Goal: Feedback & Contribution: Contribute content

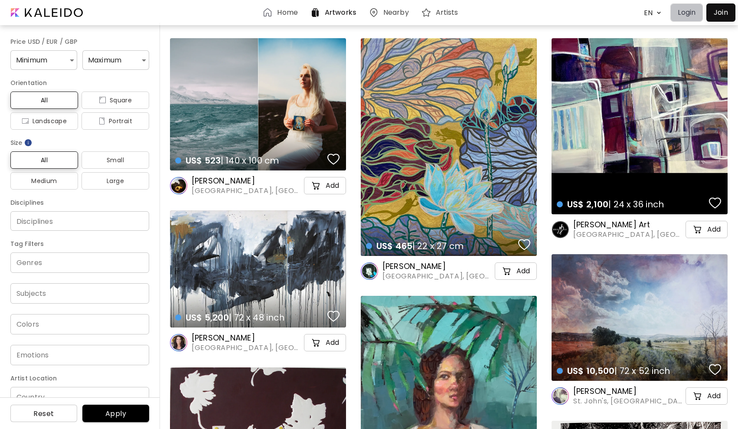
click at [688, 20] on button "Login" at bounding box center [686, 12] width 33 height 18
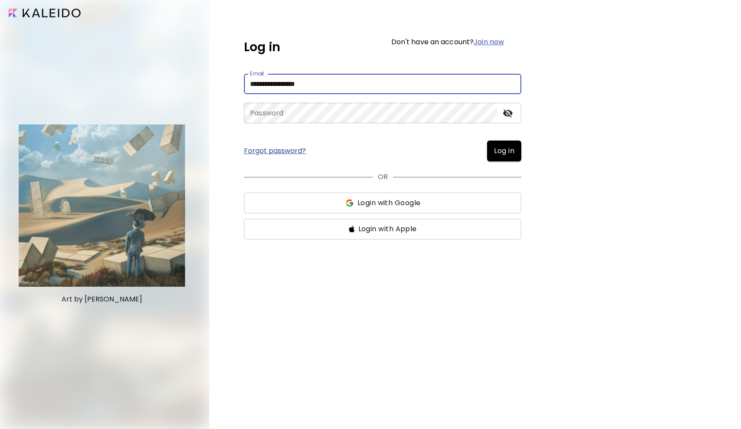
type input "**********"
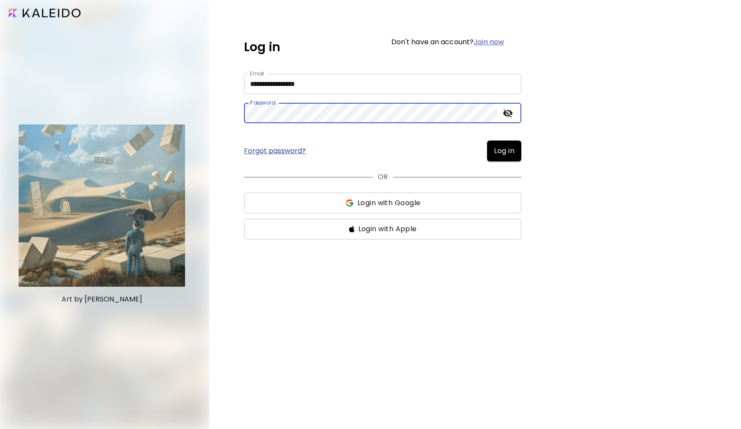
click at [504, 151] on button "Log in" at bounding box center [504, 150] width 34 height 21
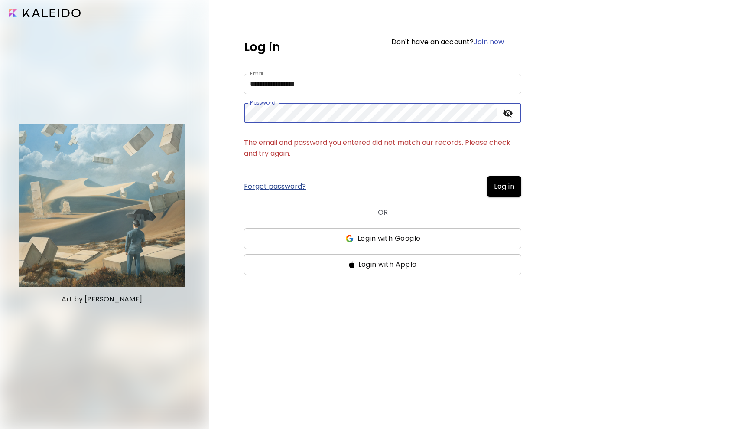
click at [281, 188] on link "Forgot password?" at bounding box center [275, 186] width 62 height 7
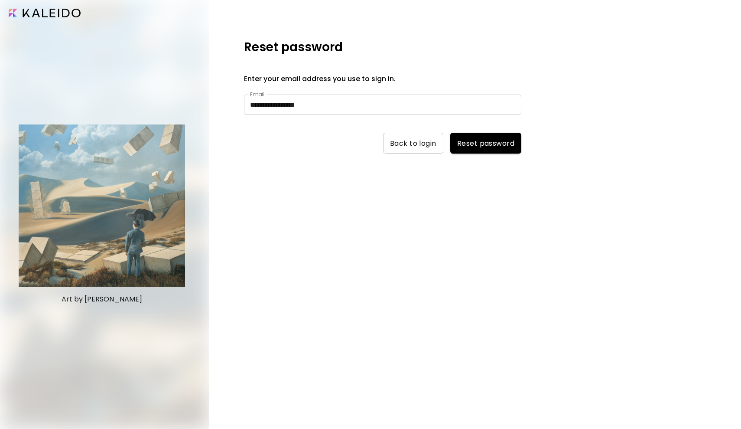
click at [496, 150] on button "Reset password" at bounding box center [485, 143] width 71 height 21
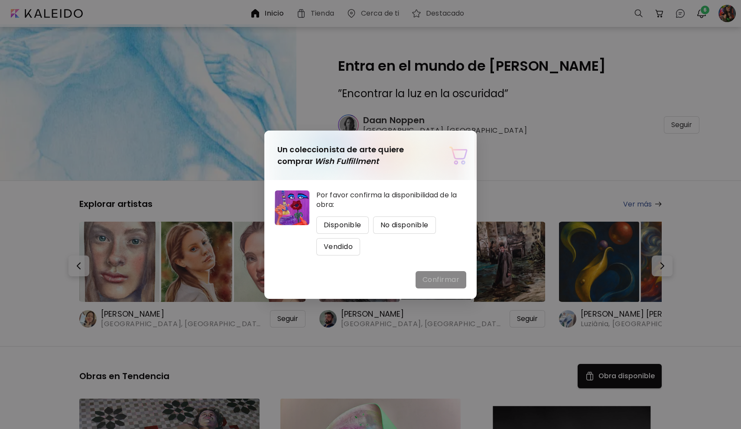
click at [568, 72] on div "Un coleccionista de arte quiere comprar Wish Fulfillment Por favor confirma la …" at bounding box center [370, 214] width 741 height 429
click at [726, 13] on div "Un coleccionista de arte quiere comprar Wish Fulfillment Por favor confirma la …" at bounding box center [370, 214] width 741 height 429
click at [335, 224] on span "Disponible" at bounding box center [343, 225] width 38 height 10
click at [432, 272] on button "Confirmar" at bounding box center [441, 279] width 51 height 17
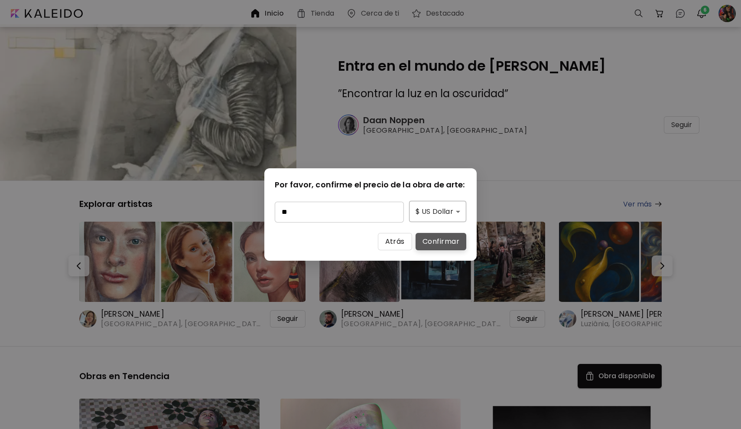
click at [436, 248] on button "Confirmar" at bounding box center [441, 241] width 51 height 17
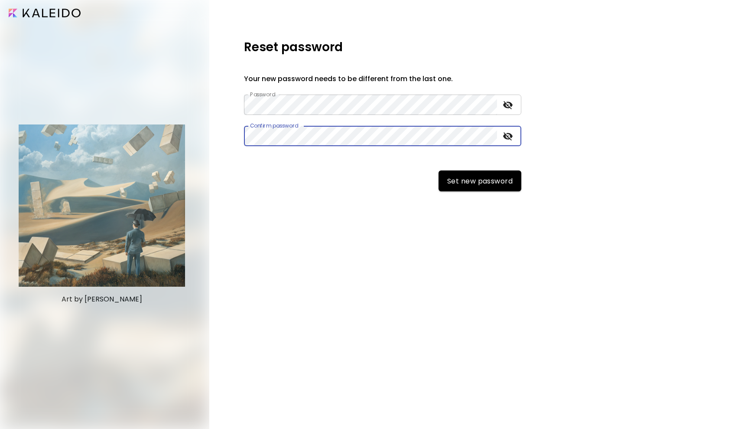
click at [479, 181] on button "Set new password" at bounding box center [480, 180] width 83 height 21
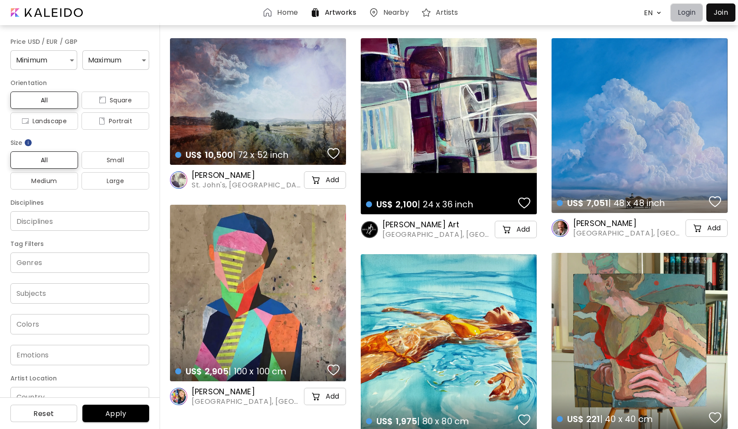
click at [687, 18] on button "Login" at bounding box center [686, 12] width 33 height 18
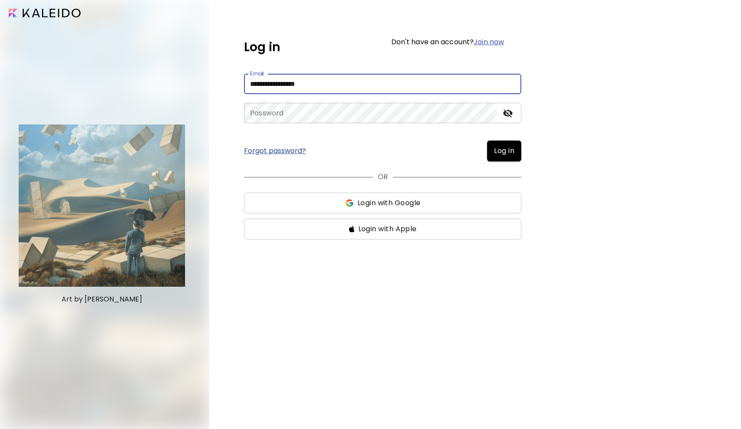
type input "**********"
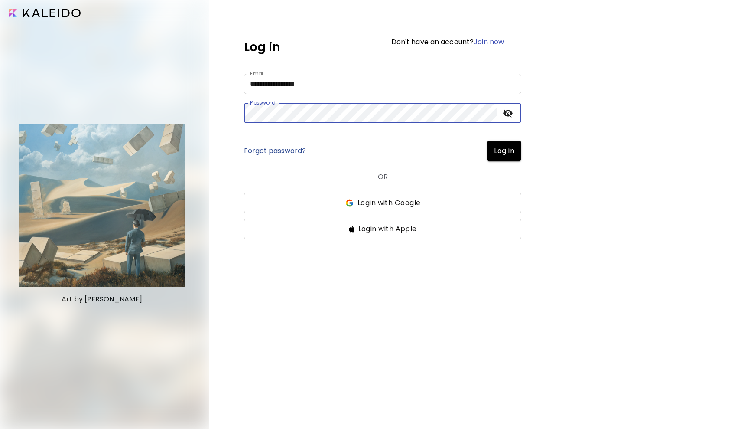
click at [504, 151] on button "Log in" at bounding box center [504, 150] width 34 height 21
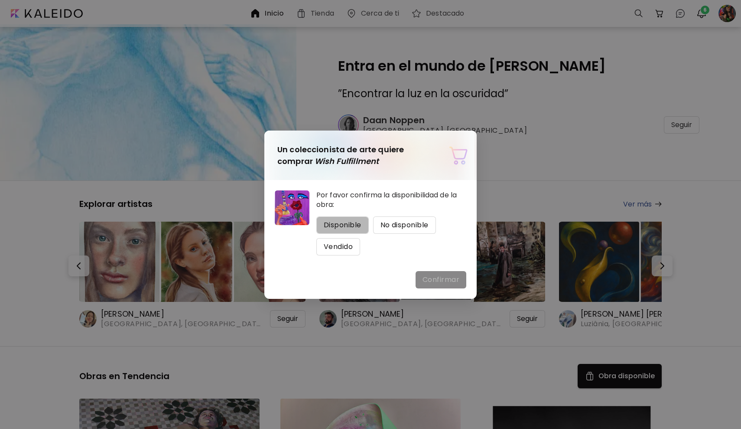
click at [357, 226] on span "Disponible" at bounding box center [343, 225] width 38 height 10
click at [433, 280] on span "Confirmar" at bounding box center [441, 279] width 37 height 10
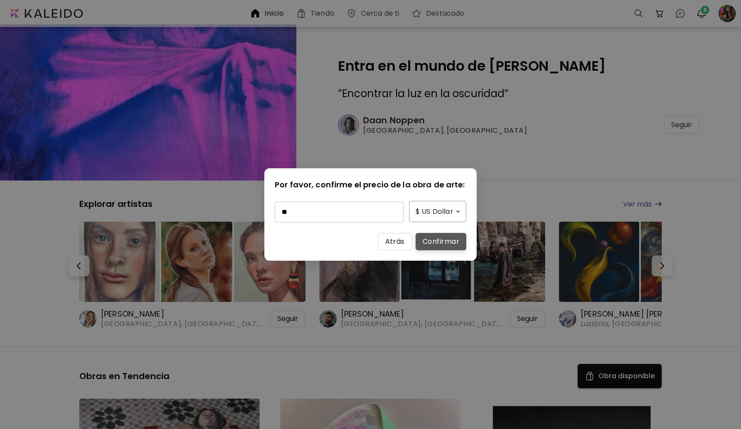
click at [438, 238] on span "Confirmar" at bounding box center [441, 241] width 37 height 10
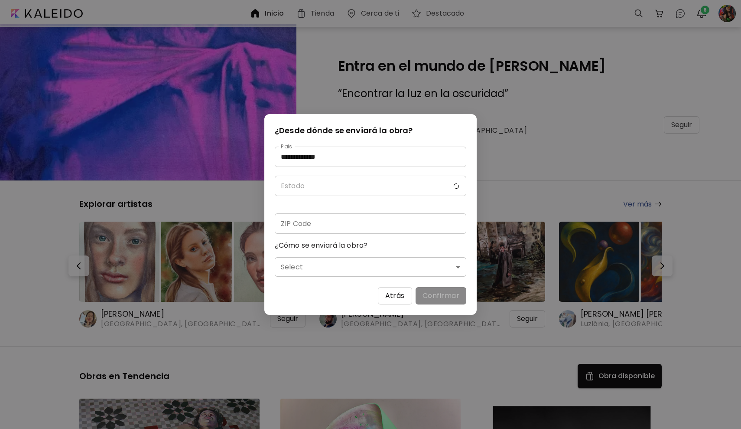
type input "*****"
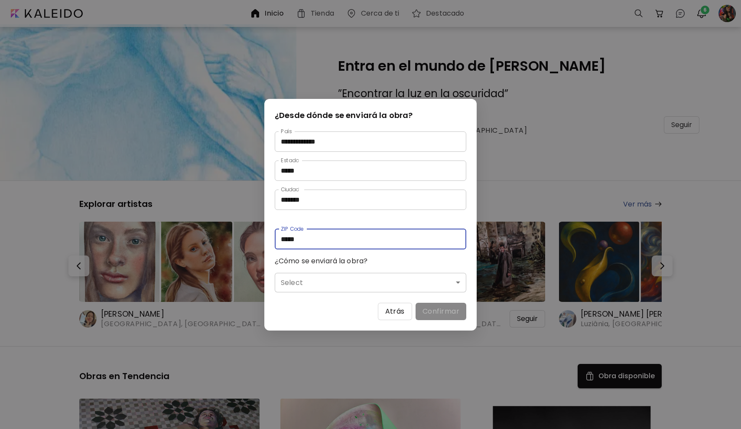
type input "*****"
click at [330, 284] on body "Inicio Tienda Cerca de ti Destacado 0 0 6 Entra en el mundo de Daan Noppen ” En…" at bounding box center [372, 214] width 744 height 429
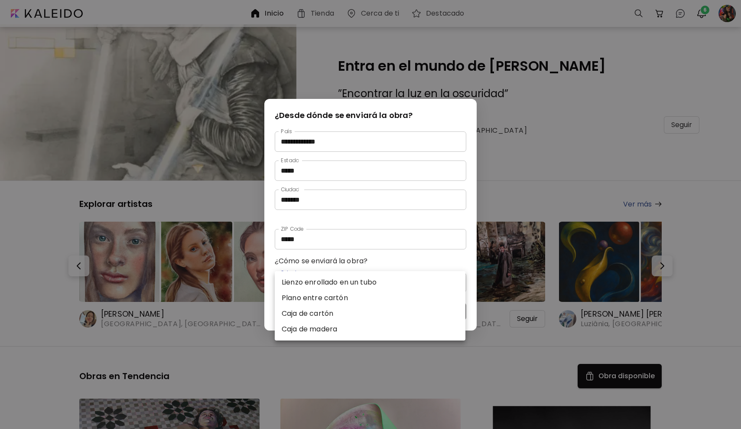
click at [316, 309] on li "Caja de cartón" at bounding box center [370, 314] width 191 height 16
type input "**********"
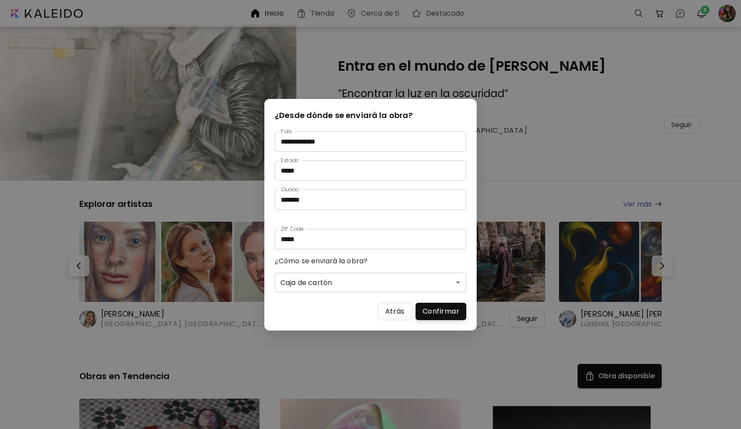
click at [431, 312] on span "Confirmar" at bounding box center [441, 311] width 37 height 10
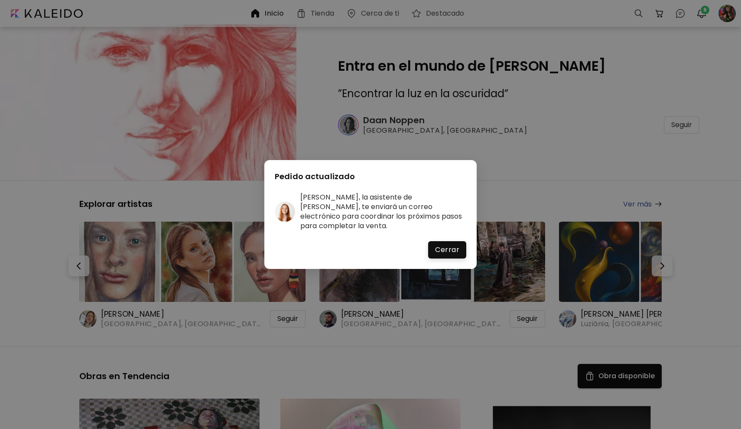
click at [454, 244] on span "Cerrar" at bounding box center [447, 249] width 24 height 10
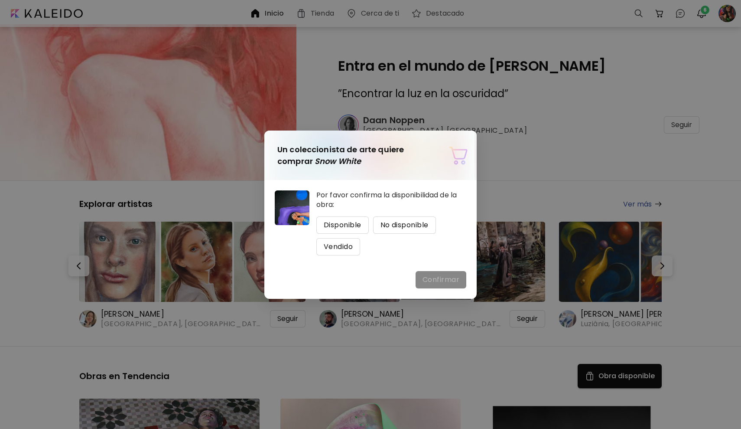
click at [351, 244] on span "Vendido" at bounding box center [338, 246] width 29 height 10
click at [431, 282] on span "Confirmar" at bounding box center [441, 279] width 37 height 10
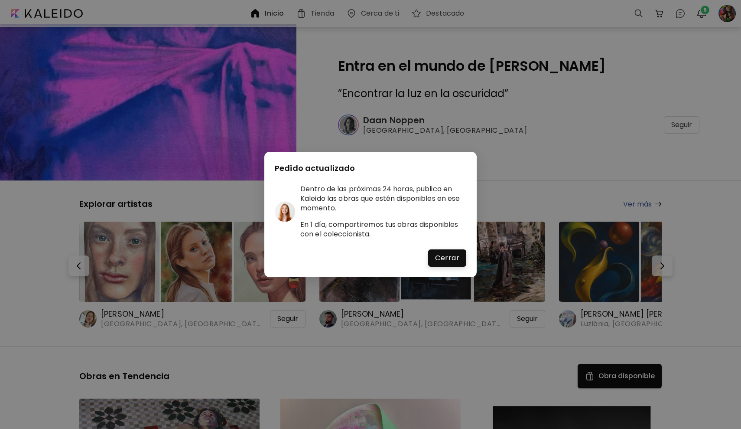
click at [462, 255] on button "Cerrar" at bounding box center [447, 257] width 38 height 17
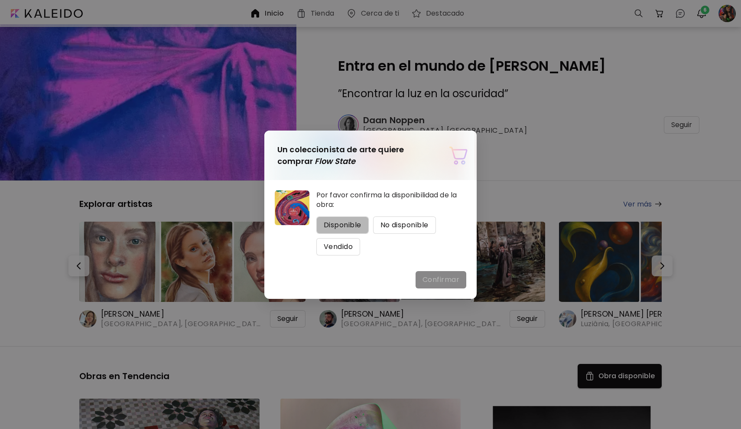
click at [347, 221] on span "Disponible" at bounding box center [343, 225] width 38 height 10
click at [442, 279] on span "Confirmar" at bounding box center [441, 279] width 37 height 10
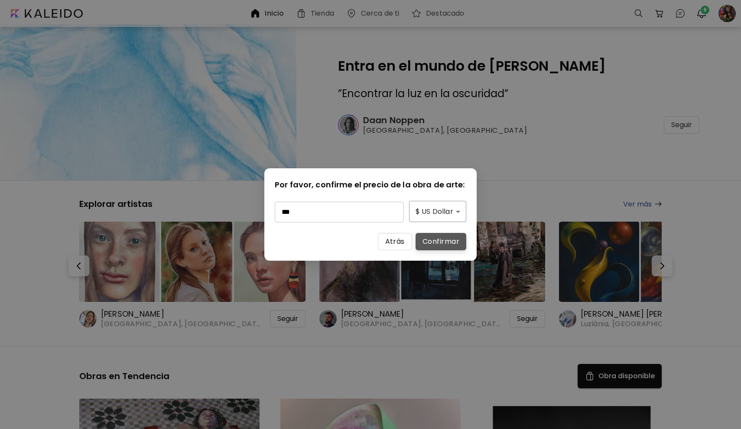
click at [449, 240] on span "Confirmar" at bounding box center [441, 241] width 37 height 10
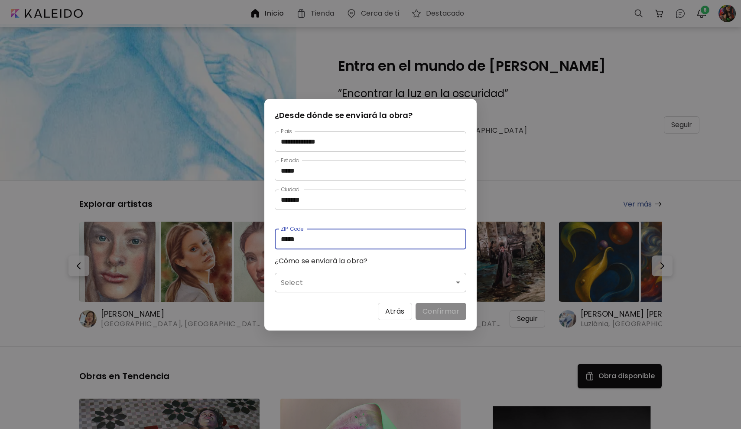
type input "*****"
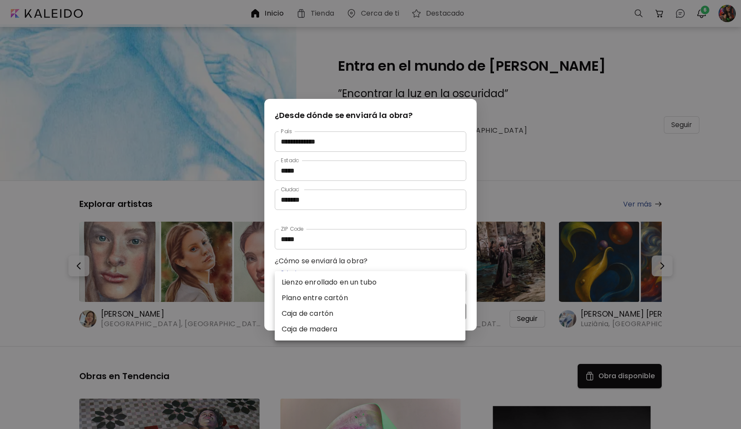
click at [348, 278] on body "Inicio Tienda Cerca de ti Destacado 0 0 6 Entra en el mundo de Daan Noppen ” En…" at bounding box center [372, 214] width 744 height 429
click at [335, 315] on li "Caja de cartón" at bounding box center [370, 314] width 191 height 16
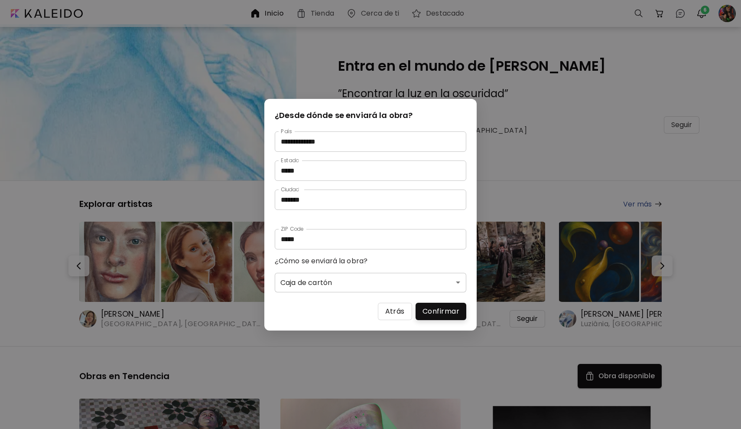
type input "**********"
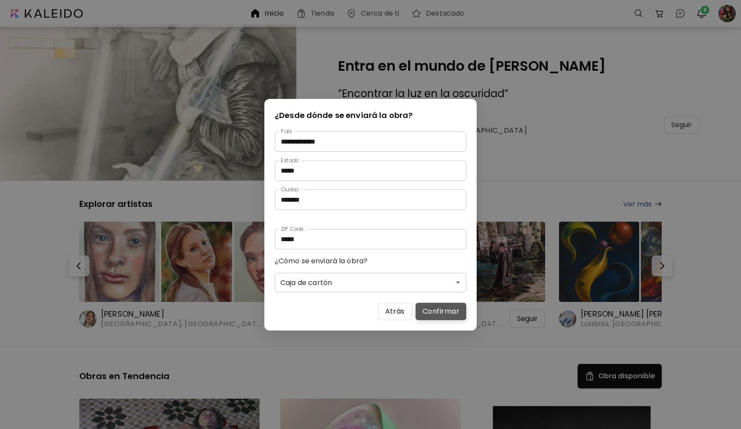
click at [450, 309] on span "Confirmar" at bounding box center [441, 311] width 37 height 10
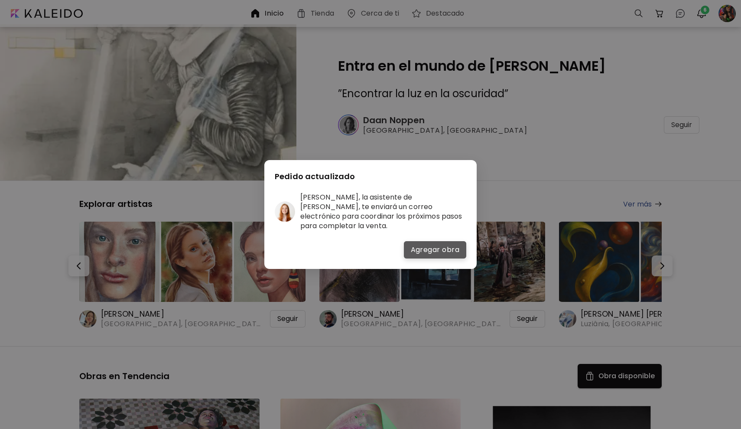
click at [452, 248] on span "Agregar obra" at bounding box center [435, 249] width 49 height 10
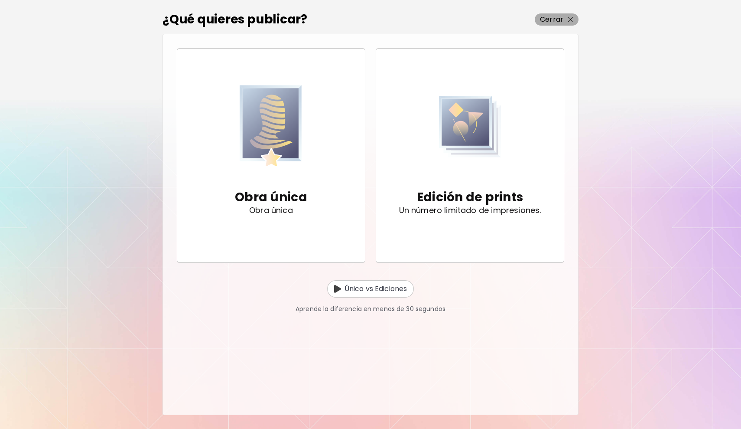
click at [565, 20] on span "Cerrar" at bounding box center [556, 19] width 33 height 10
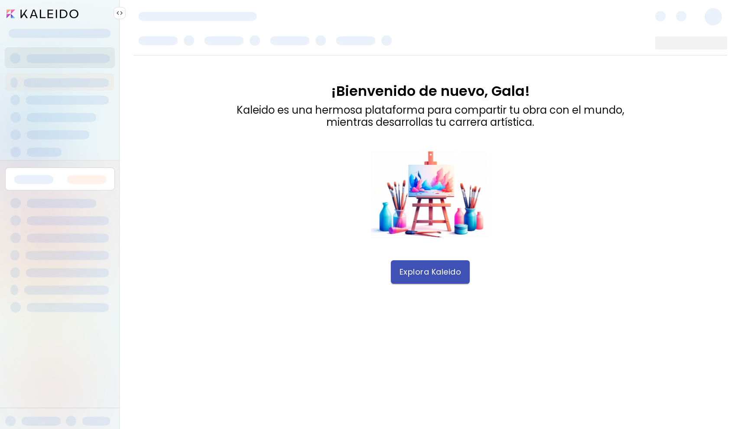
click at [410, 270] on span "Explora Kaleido" at bounding box center [431, 272] width 62 height 10
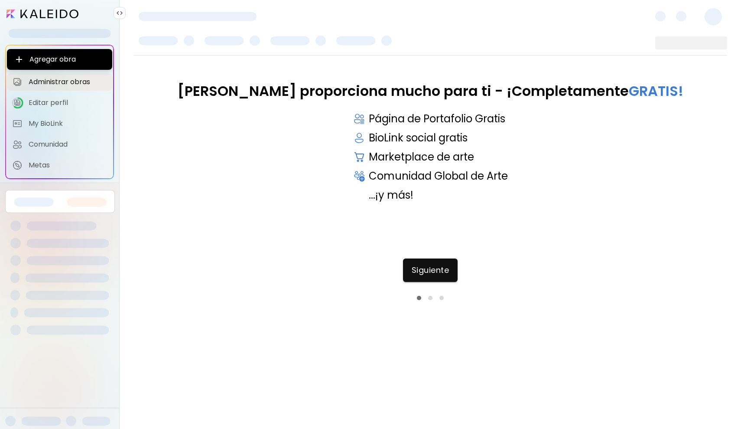
click at [454, 256] on div "Kaleido proporciona mucho para ti - ¡Completamente GRATIS! Página de Portafolio…" at bounding box center [430, 241] width 594 height 372
click at [441, 268] on span "Siguiente" at bounding box center [431, 270] width 38 height 10
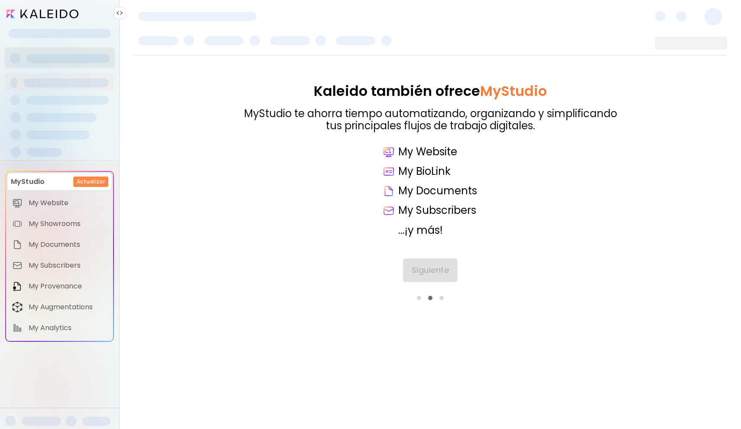
click at [441, 268] on div "Siguiente" at bounding box center [430, 279] width 594 height 42
click at [441, 268] on span "Siguiente" at bounding box center [431, 270] width 38 height 10
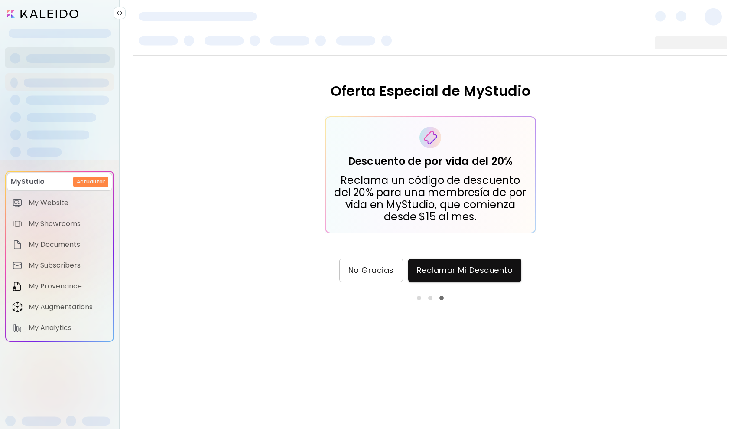
click at [375, 270] on span "No Gracias" at bounding box center [371, 270] width 46 height 10
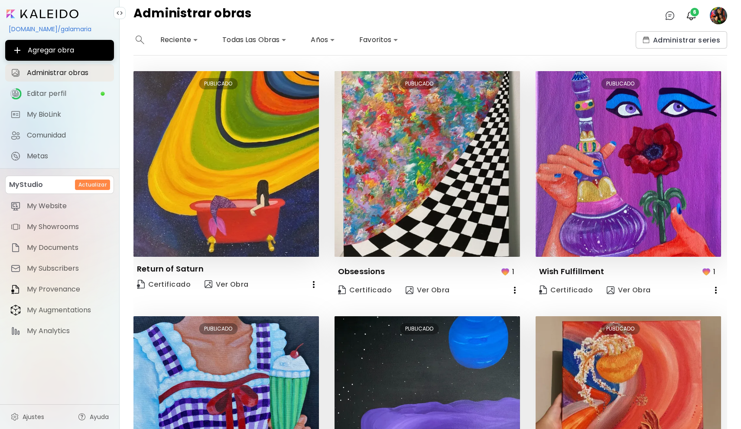
click at [312, 282] on icon "button" at bounding box center [314, 284] width 10 height 10
click at [263, 183] on div at bounding box center [370, 214] width 741 height 429
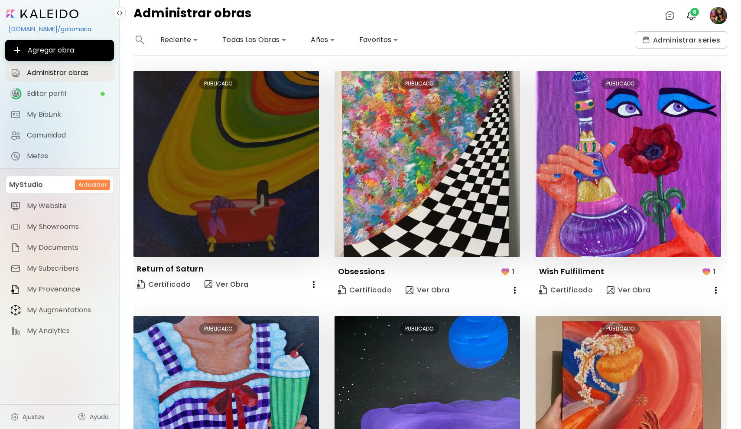
click at [262, 176] on img at bounding box center [225, 163] width 185 height 185
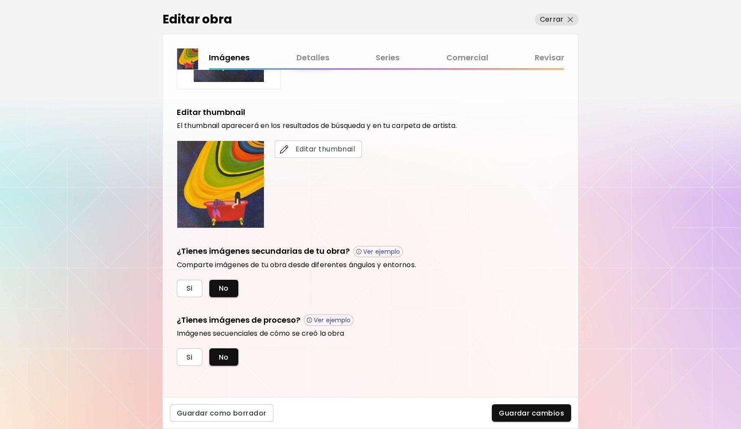
scroll to position [132, 0]
click at [313, 62] on link "Detalles" at bounding box center [312, 58] width 33 height 13
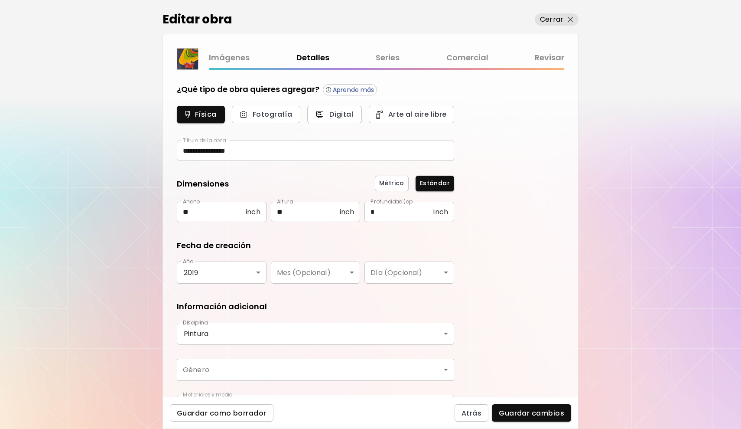
click at [196, 416] on span "Guardar como borrador" at bounding box center [222, 412] width 90 height 9
click at [267, 380] on body "**********" at bounding box center [370, 214] width 741 height 429
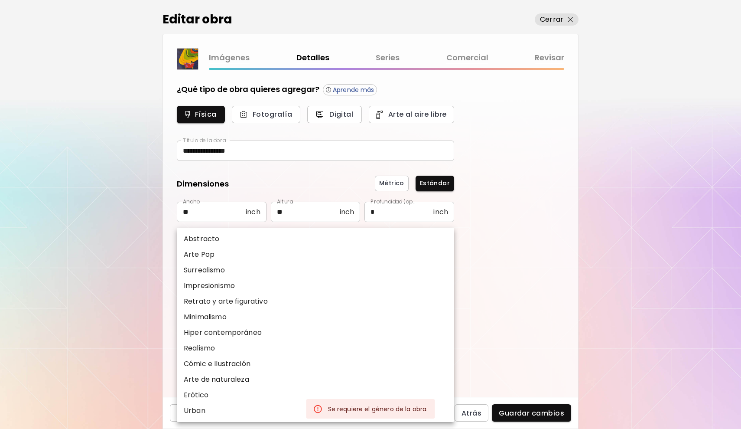
click at [264, 366] on li "Cómic e Ilustración" at bounding box center [315, 364] width 277 height 16
type input "**********"
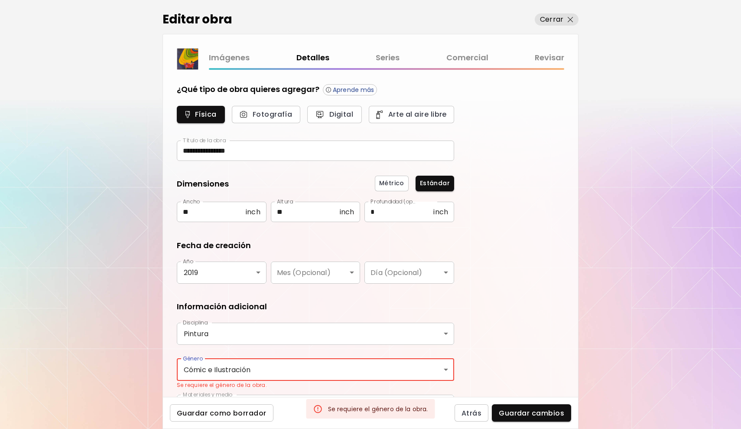
click at [244, 413] on span "Guardar como borrador" at bounding box center [222, 412] width 90 height 9
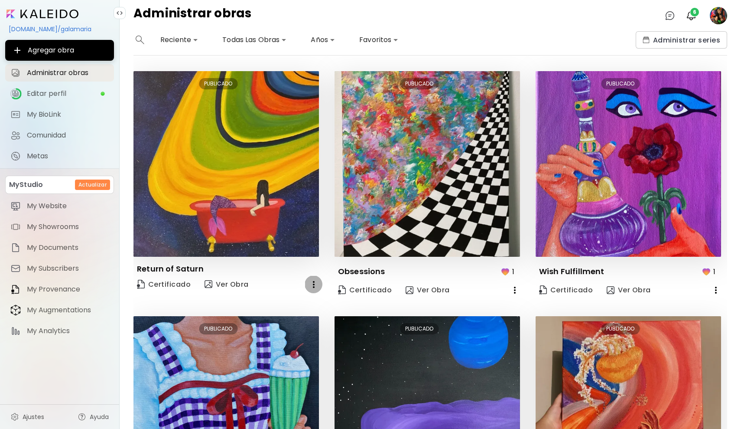
click at [313, 281] on icon "button" at bounding box center [314, 284] width 10 height 10
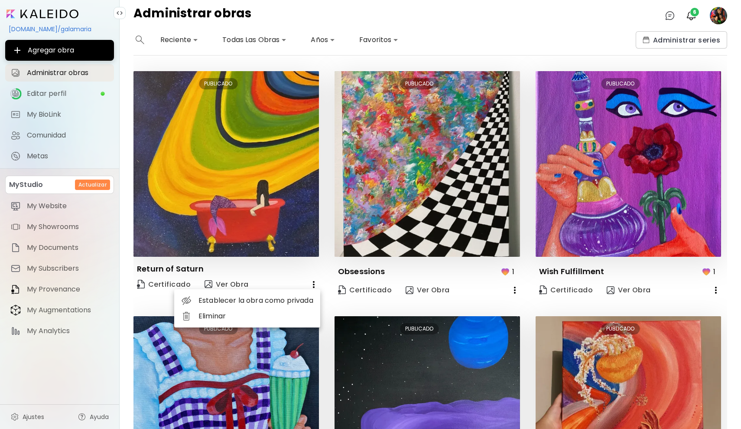
click at [280, 315] on li "Eliminar" at bounding box center [247, 316] width 146 height 16
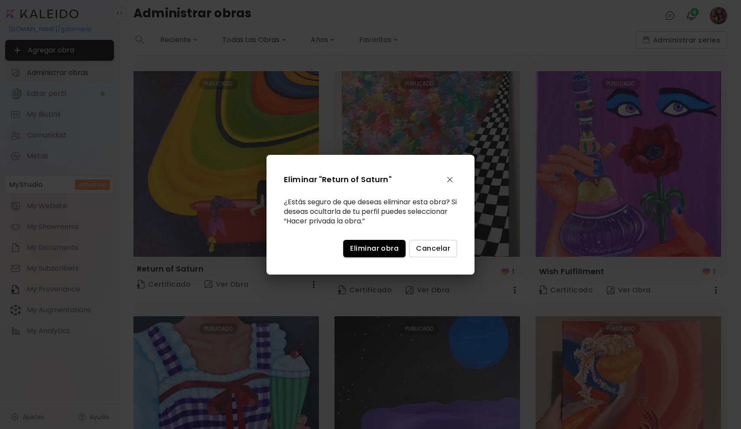
click at [451, 177] on img "button" at bounding box center [450, 179] width 10 height 10
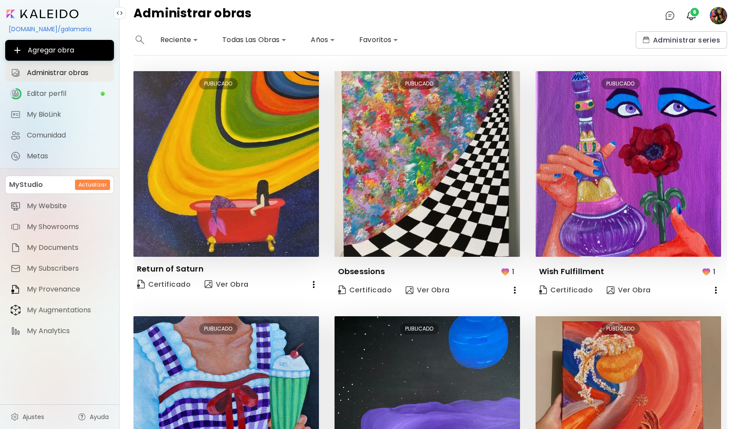
click at [314, 285] on icon "button" at bounding box center [314, 284] width 10 height 10
click at [290, 302] on li "Establecer la obra como privada" at bounding box center [247, 301] width 146 height 16
click at [311, 284] on icon "button" at bounding box center [314, 284] width 10 height 10
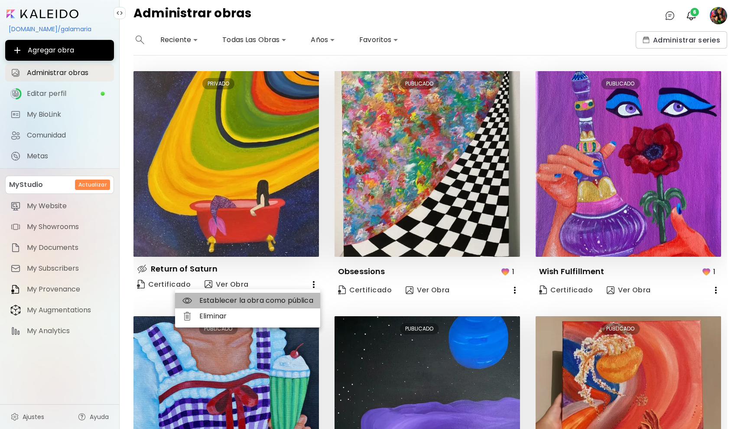
click at [289, 300] on li "Establecer la obra como pública" at bounding box center [247, 301] width 145 height 16
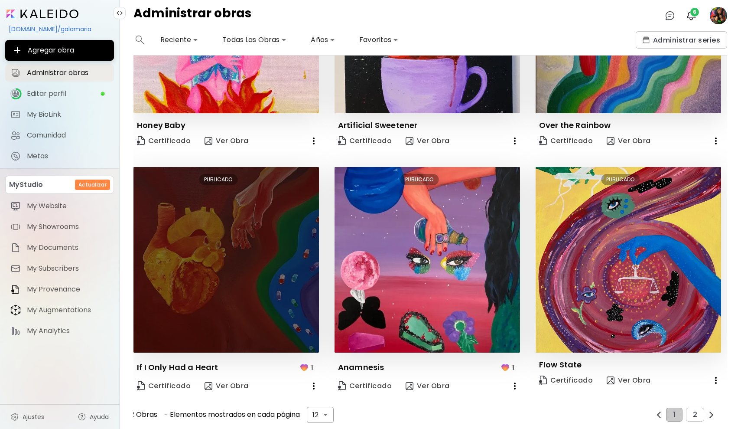
scroll to position [633, 0]
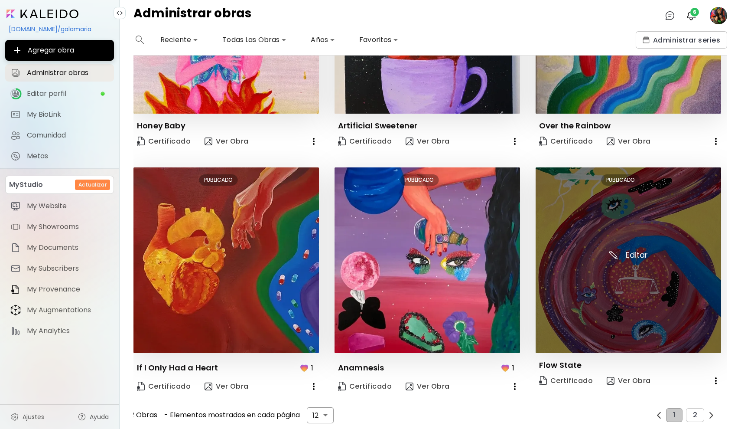
click at [664, 224] on img at bounding box center [628, 259] width 185 height 185
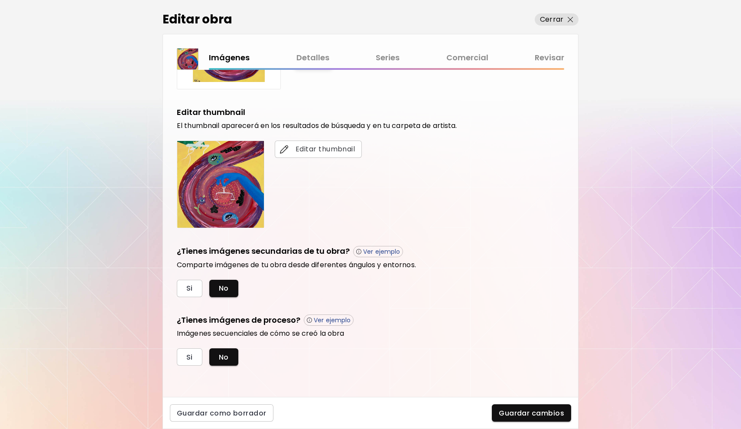
scroll to position [132, 0]
click at [522, 409] on span "Guardar cambios" at bounding box center [531, 412] width 65 height 9
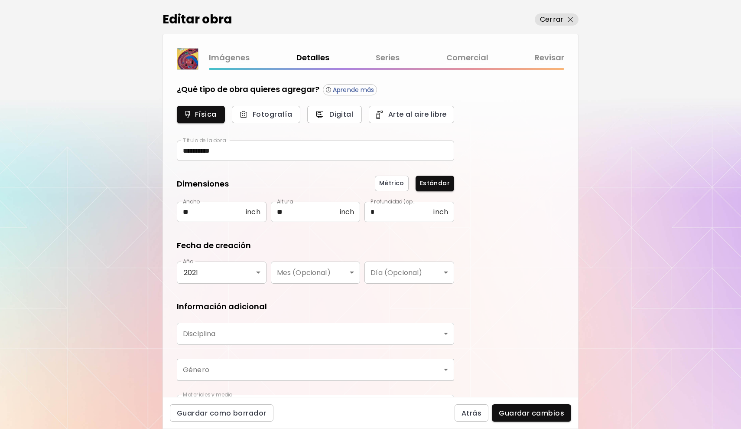
type input "********"
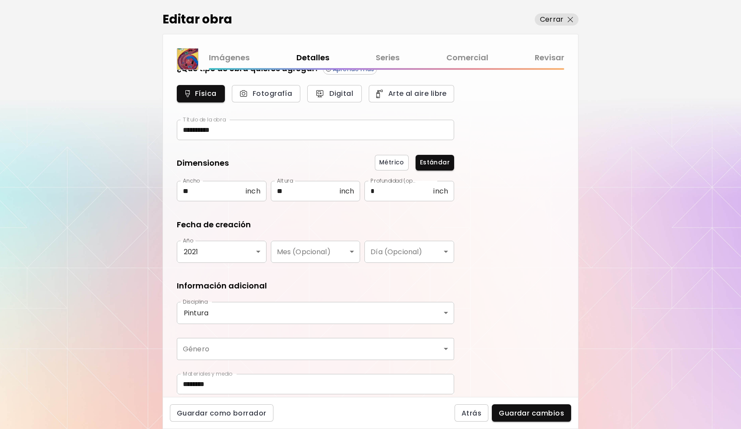
scroll to position [23, 0]
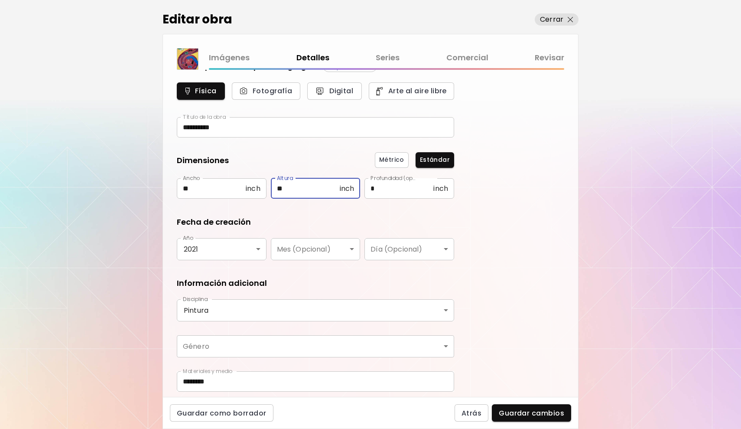
click at [299, 194] on input "**" at bounding box center [305, 188] width 69 height 20
type input "**"
click at [411, 193] on input "*" at bounding box center [398, 188] width 69 height 20
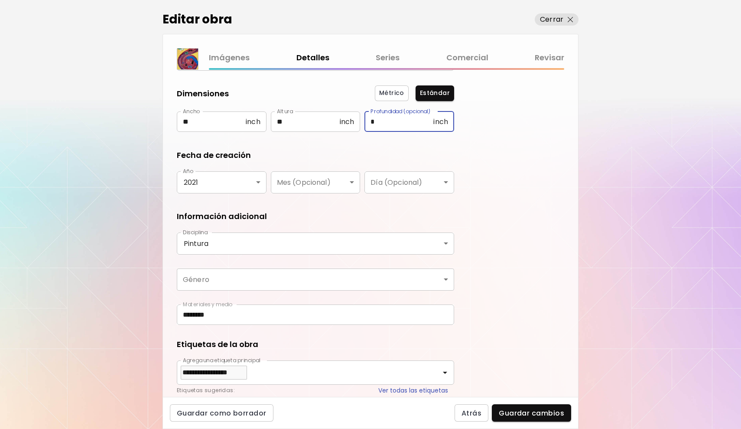
scroll to position [93, 0]
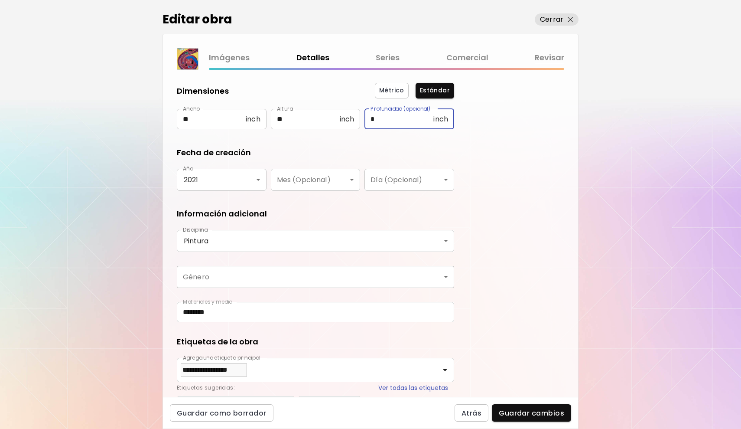
type input "*"
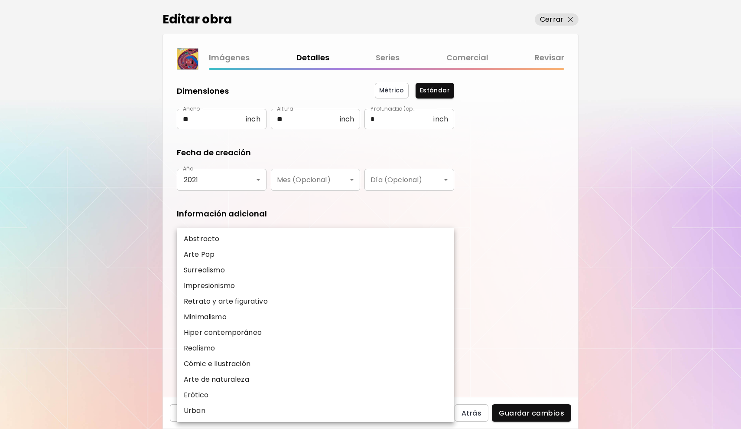
click at [277, 275] on body "**********" at bounding box center [370, 214] width 741 height 429
click at [229, 273] on li "Surrealismo" at bounding box center [315, 270] width 277 height 16
type input "**********"
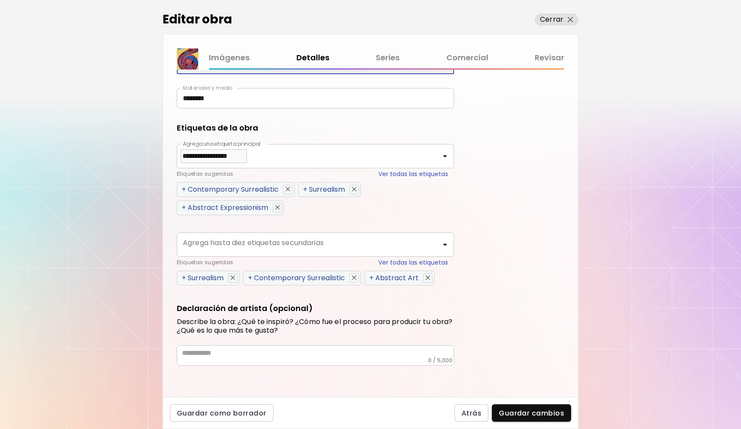
scroll to position [306, 0]
click at [511, 410] on span "Guardar cambios" at bounding box center [531, 412] width 65 height 9
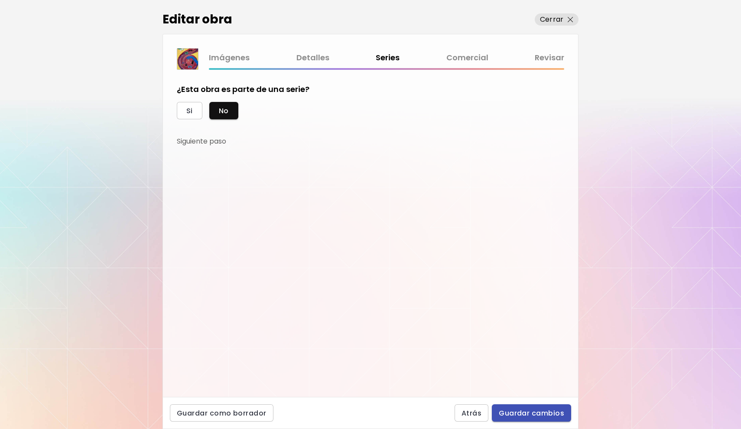
click at [536, 415] on span "Guardar cambios" at bounding box center [531, 412] width 65 height 9
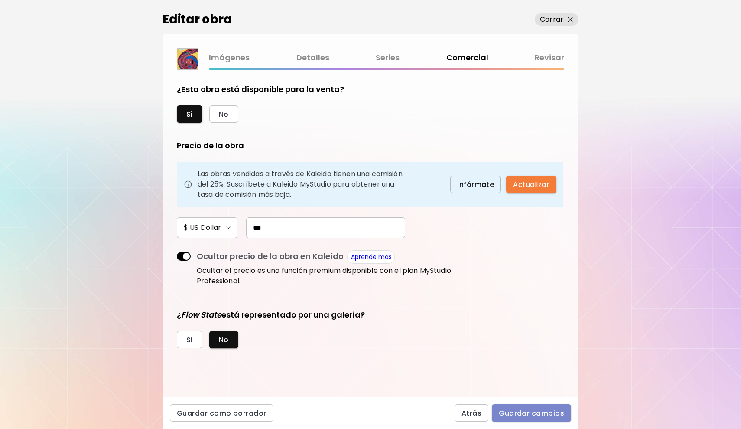
click at [542, 411] on span "Guardar cambios" at bounding box center [531, 412] width 65 height 9
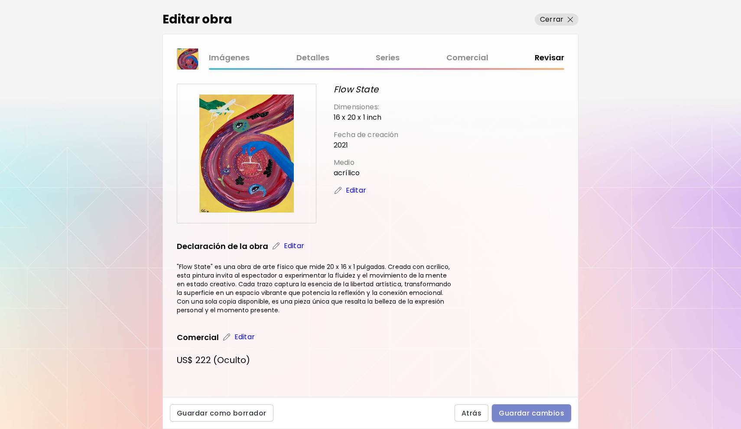
click at [542, 413] on span "Guardar cambios" at bounding box center [531, 412] width 65 height 9
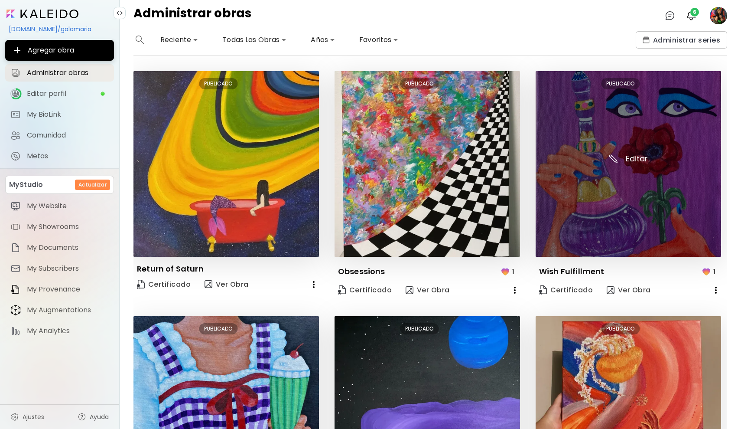
click at [624, 160] on img at bounding box center [628, 163] width 185 height 185
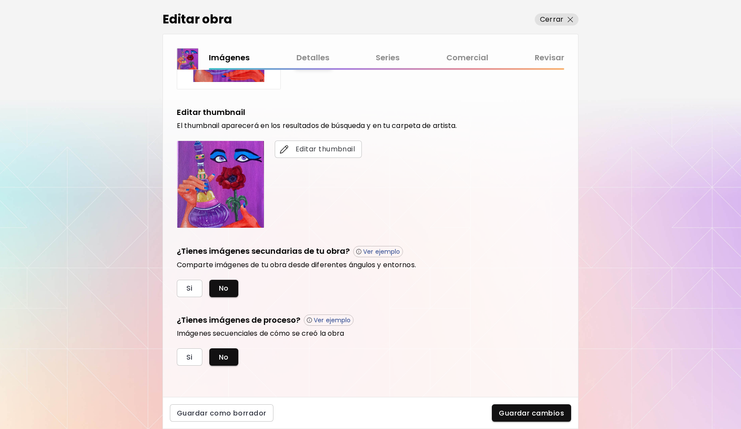
scroll to position [132, 0]
click at [536, 413] on span "Guardar cambios" at bounding box center [531, 412] width 65 height 9
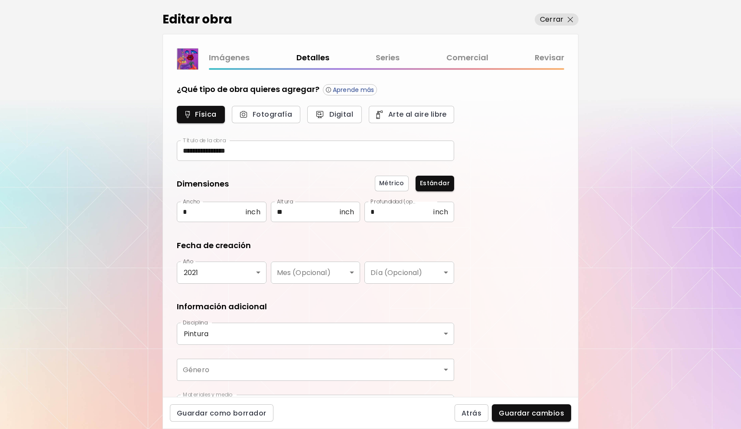
click at [299, 215] on input "**" at bounding box center [305, 212] width 69 height 20
type input "**"
click at [219, 211] on input "*" at bounding box center [211, 212] width 69 height 20
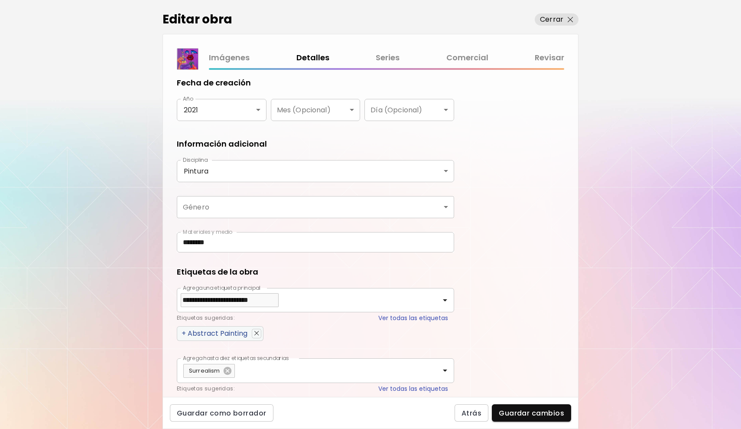
scroll to position [213, 0]
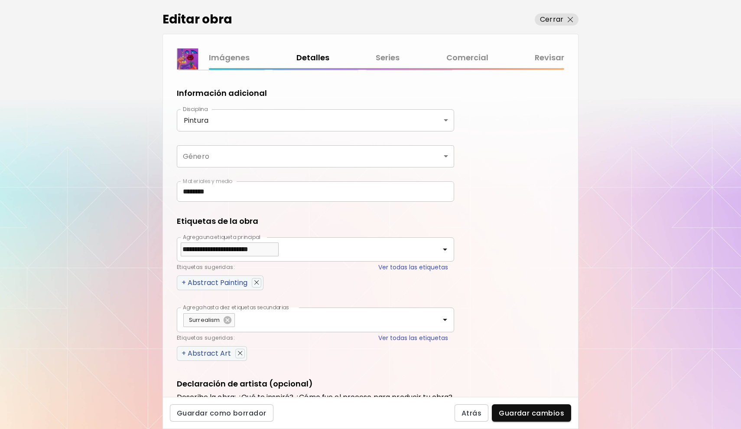
type input "*"
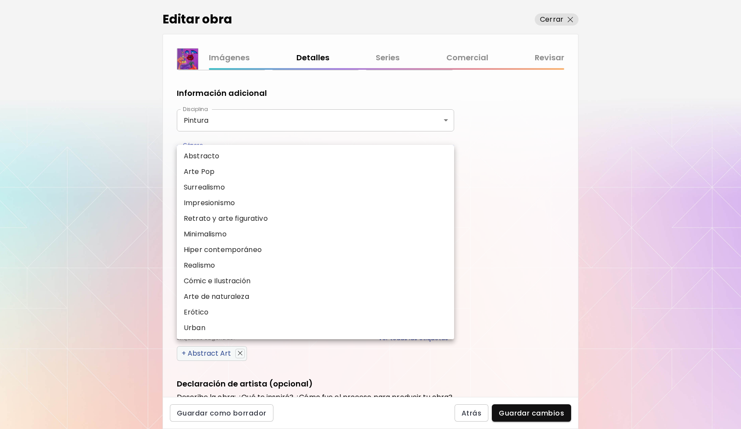
click at [215, 158] on body "**********" at bounding box center [370, 214] width 741 height 429
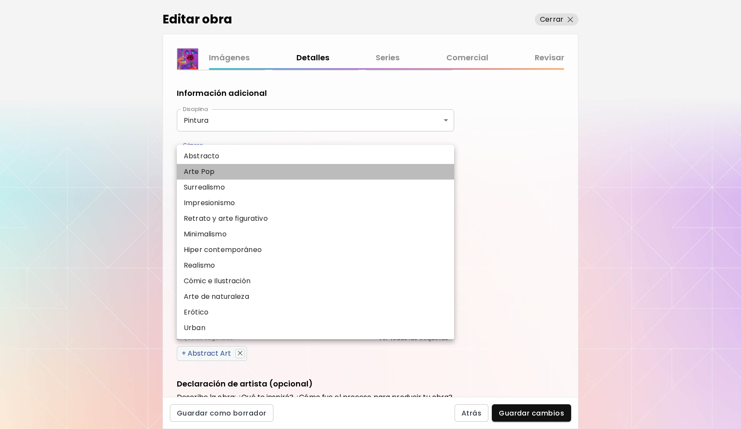
click at [215, 175] on li "Arte Pop" at bounding box center [315, 172] width 277 height 16
type input "***"
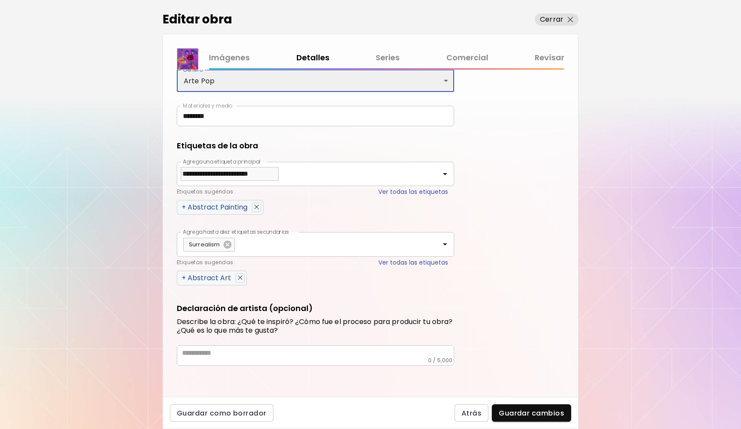
scroll to position [289, 0]
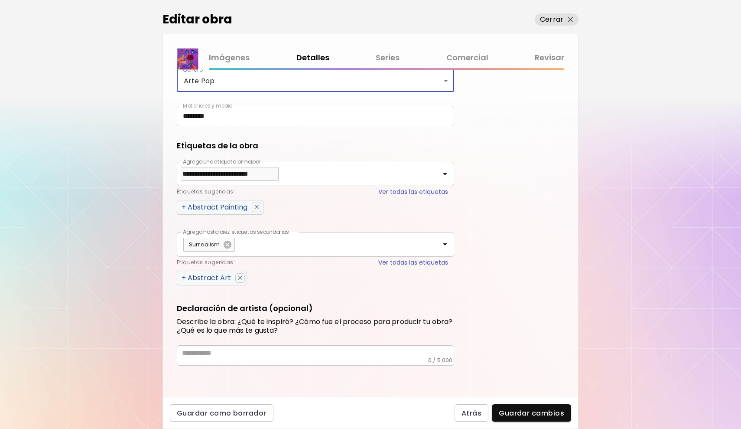
click at [253, 241] on input "Agrega hasta diez etiquetas secundarias" at bounding box center [336, 244] width 201 height 16
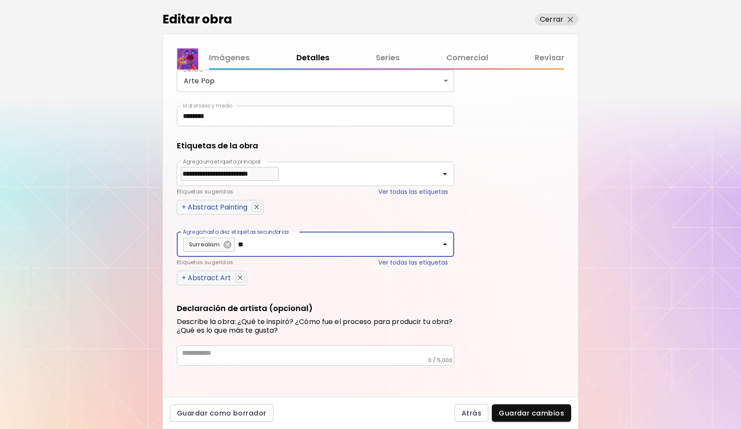
type input "*"
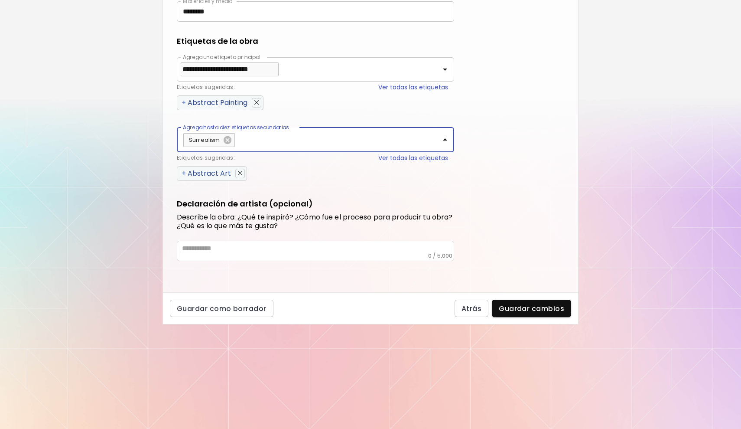
scroll to position [124, 0]
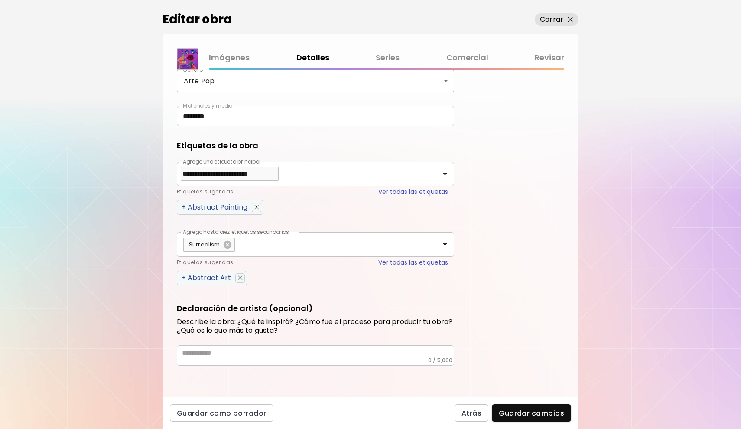
click at [539, 284] on div "**********" at bounding box center [371, 214] width 416 height 429
click at [525, 418] on button "Guardar cambios" at bounding box center [531, 412] width 79 height 17
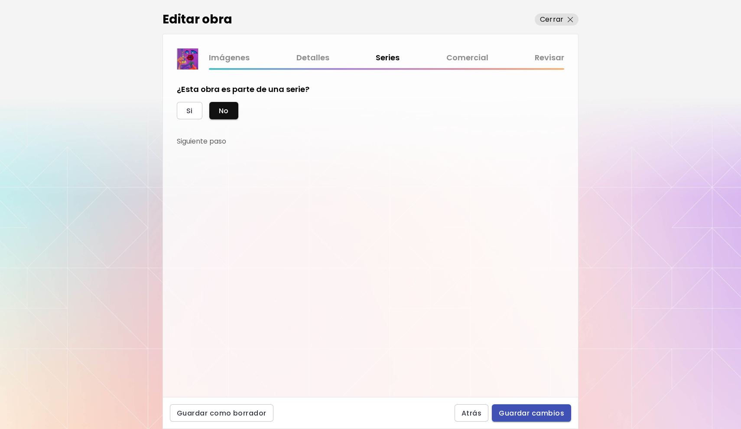
click at [538, 415] on span "Guardar cambios" at bounding box center [531, 412] width 65 height 9
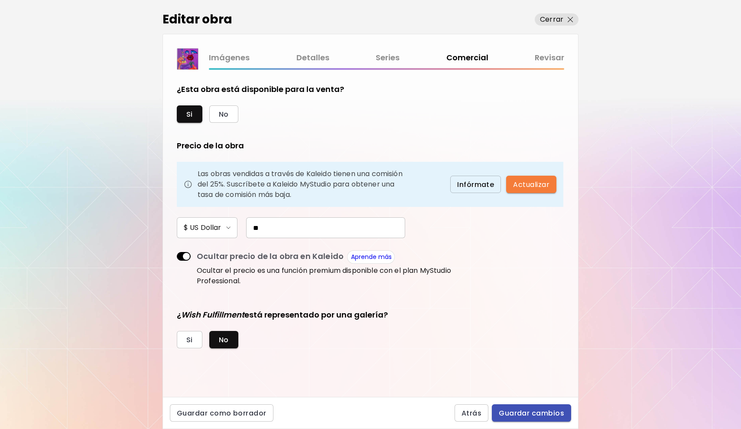
click at [529, 409] on span "Guardar cambios" at bounding box center [531, 412] width 65 height 9
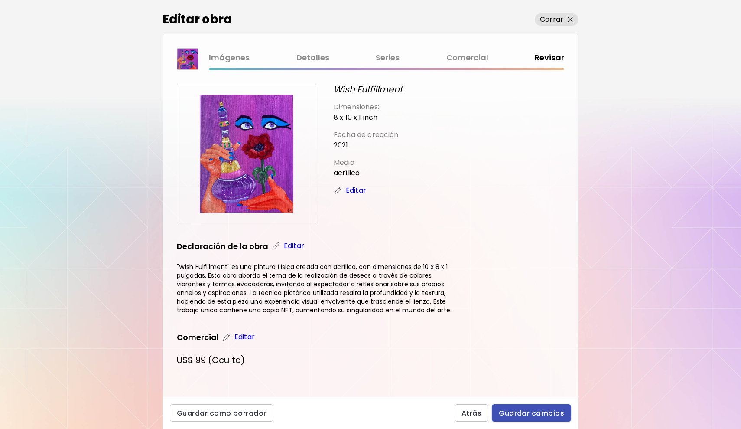
click at [540, 417] on span "Guardar cambios" at bounding box center [531, 412] width 65 height 9
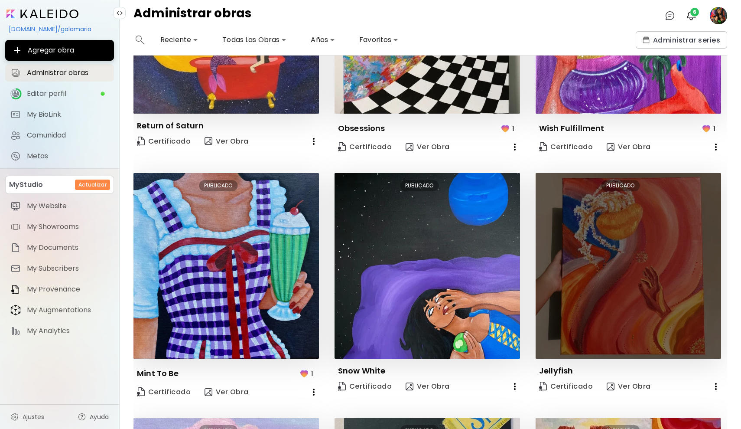
scroll to position [250, 0]
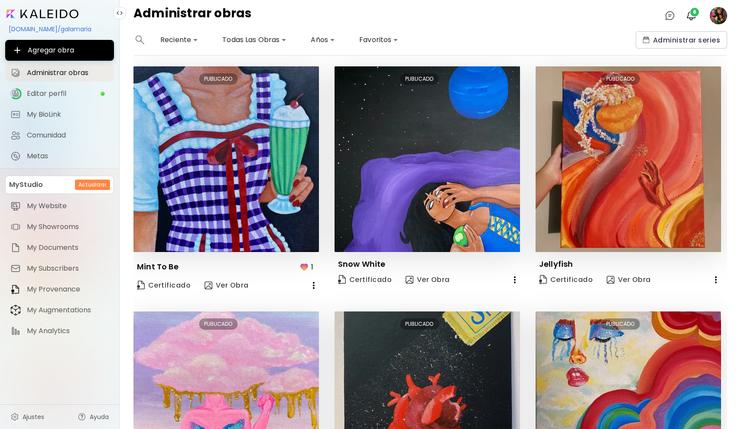
click at [310, 282] on icon "button" at bounding box center [314, 285] width 10 height 10
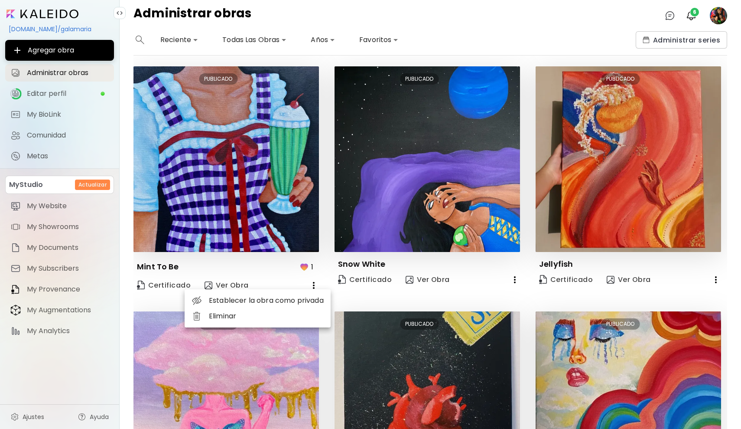
click at [310, 283] on div at bounding box center [370, 214] width 741 height 429
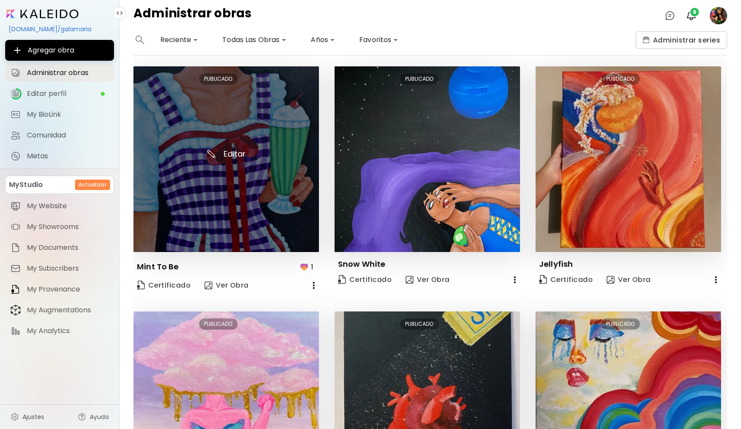
click at [233, 156] on img at bounding box center [225, 158] width 185 height 185
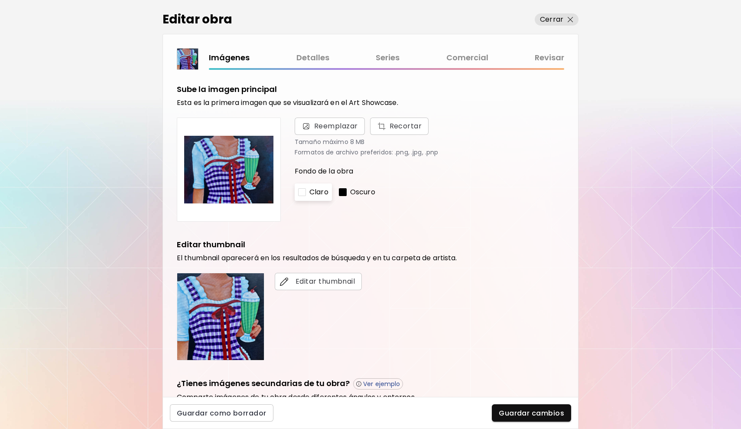
click at [305, 58] on link "Detalles" at bounding box center [312, 58] width 33 height 13
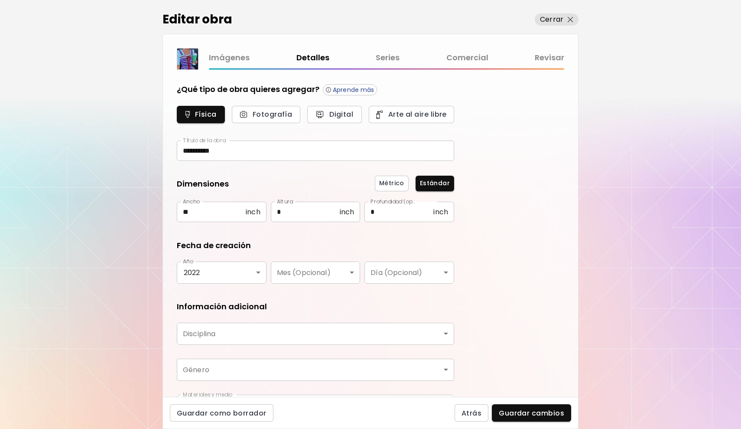
type input "********"
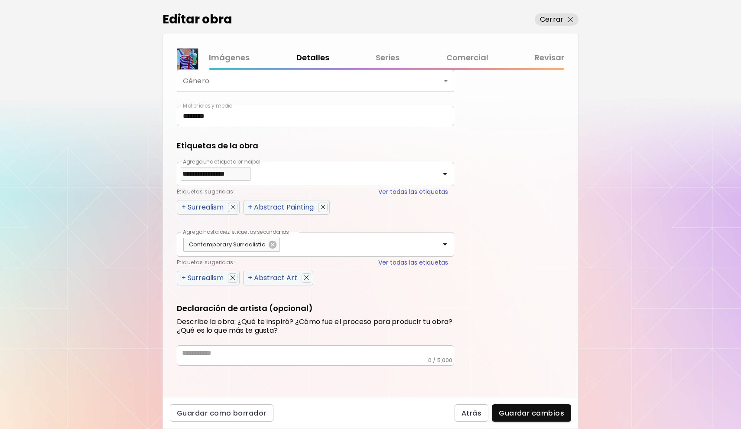
scroll to position [289, 0]
click at [380, 53] on link "Series" at bounding box center [388, 58] width 24 height 13
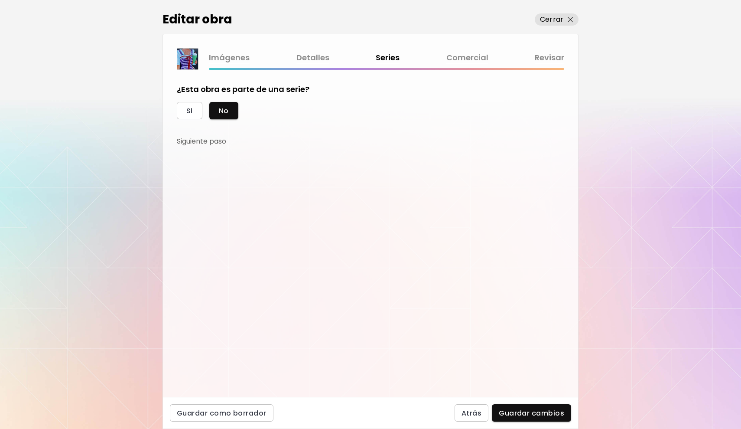
click at [452, 51] on div "Imágenes Detalles Series Comercial Revisar" at bounding box center [370, 59] width 387 height 22
click at [456, 57] on link "Comercial" at bounding box center [467, 58] width 42 height 13
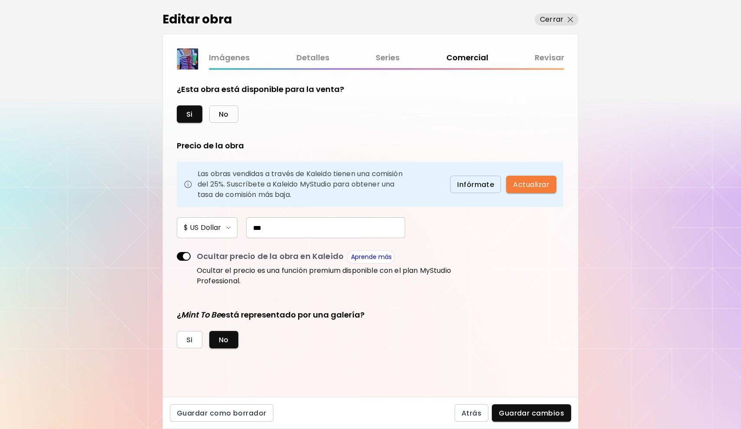
click at [229, 111] on button "No" at bounding box center [223, 113] width 29 height 17
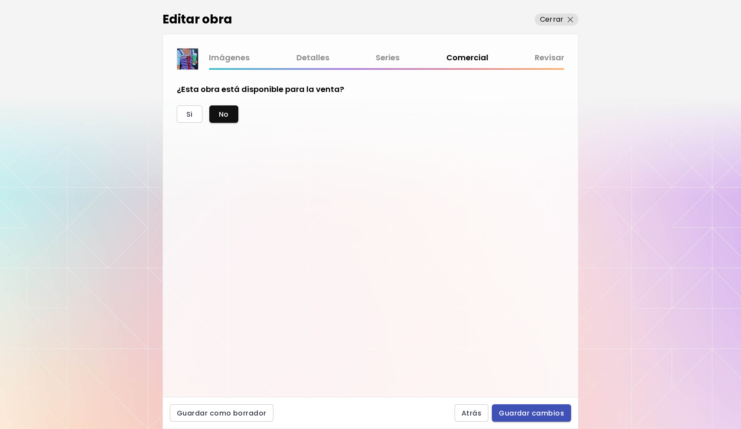
click at [552, 409] on span "Guardar cambios" at bounding box center [531, 412] width 65 height 9
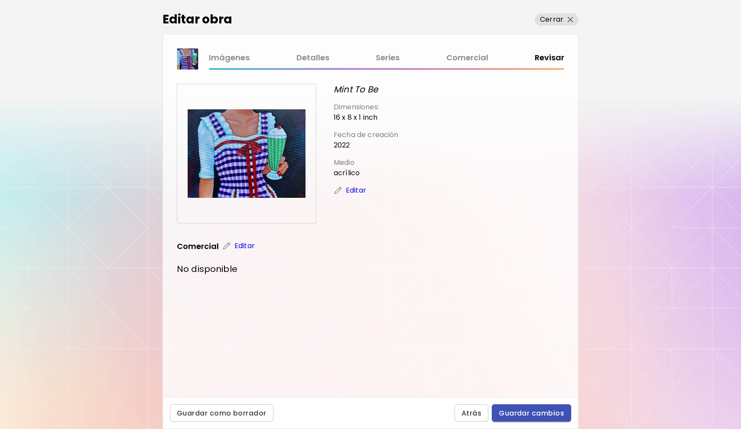
click at [546, 409] on span "Guardar cambios" at bounding box center [531, 412] width 65 height 9
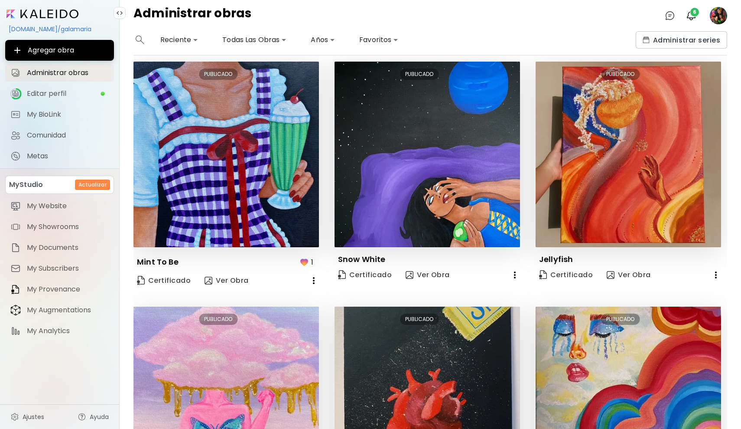
scroll to position [290, 0]
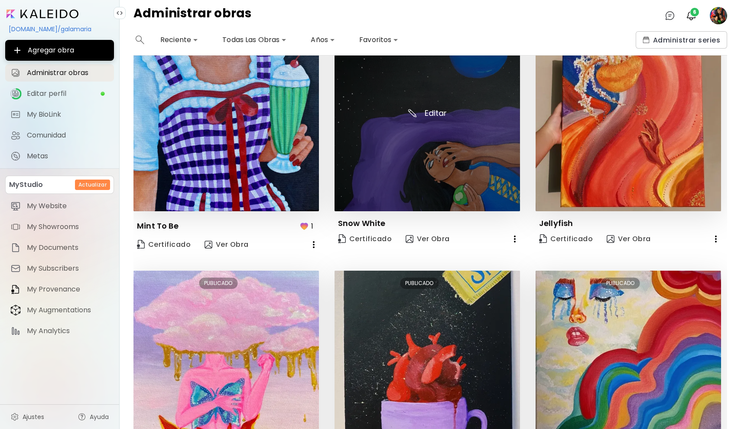
click at [427, 117] on img at bounding box center [427, 118] width 185 height 185
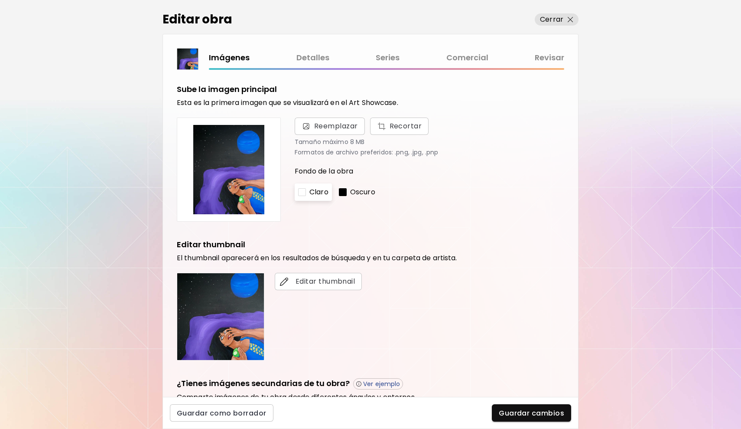
click at [463, 59] on link "Comercial" at bounding box center [467, 58] width 42 height 13
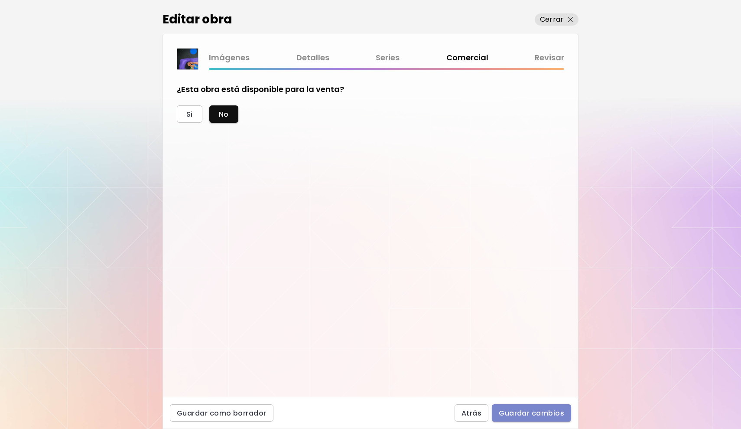
click at [523, 412] on span "Guardar cambios" at bounding box center [531, 412] width 65 height 9
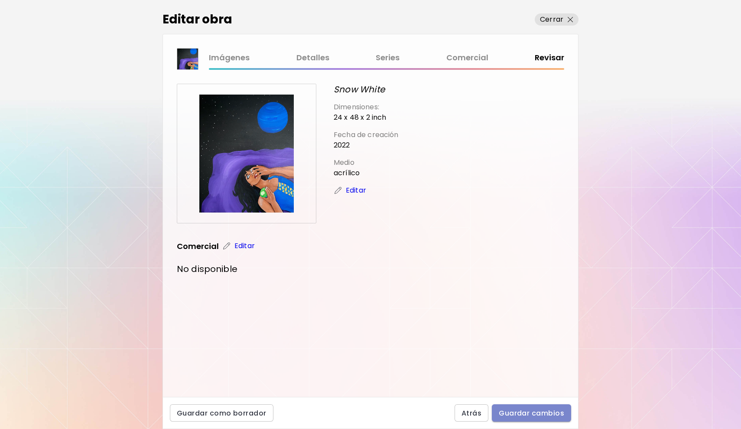
click at [536, 419] on button "Guardar cambios" at bounding box center [531, 412] width 79 height 17
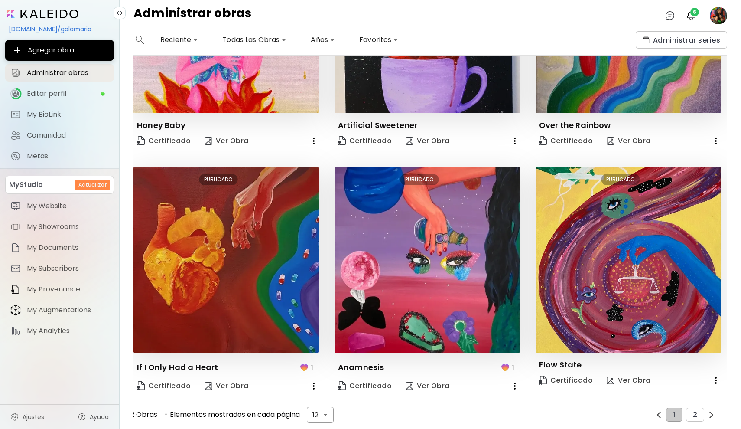
scroll to position [633, 0]
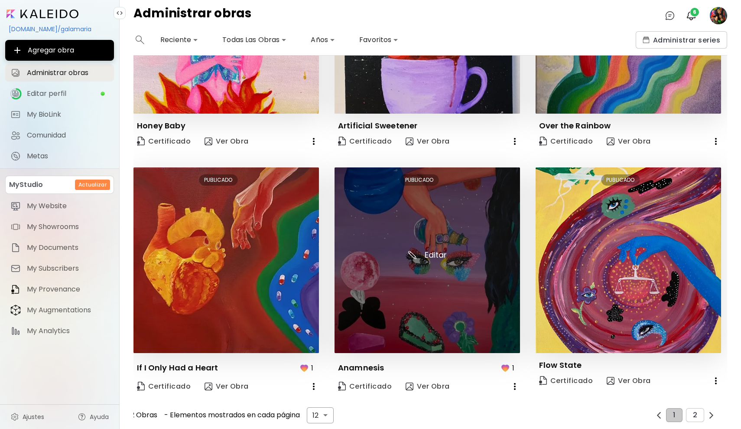
click at [431, 253] on img at bounding box center [427, 259] width 185 height 185
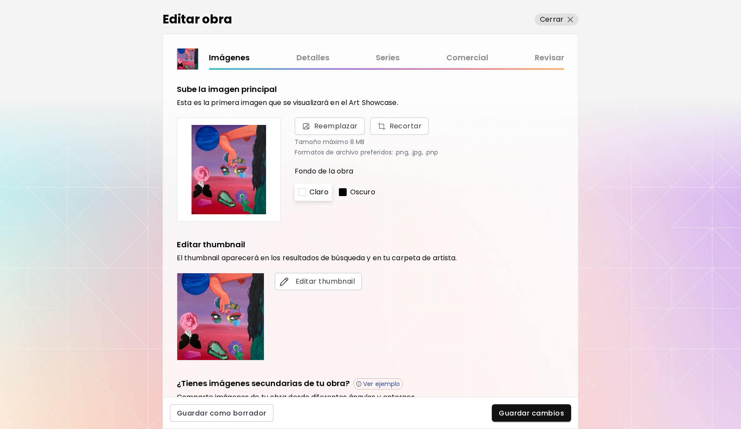
click at [462, 62] on link "Comercial" at bounding box center [467, 58] width 42 height 13
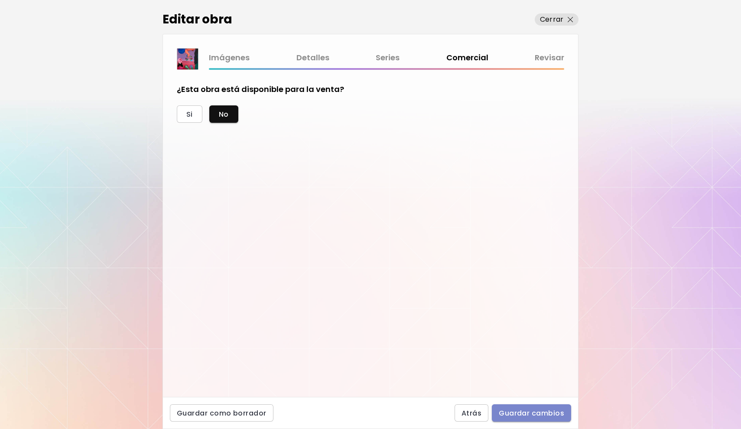
click at [520, 410] on span "Guardar cambios" at bounding box center [531, 412] width 65 height 9
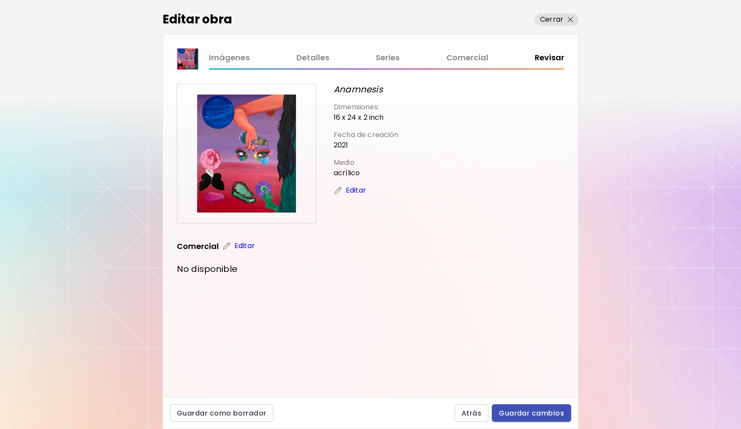
click at [520, 410] on span "Guardar cambios" at bounding box center [531, 412] width 65 height 9
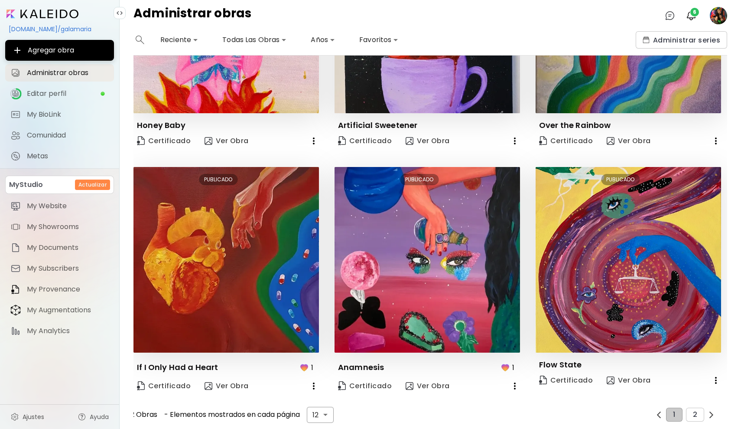
scroll to position [633, 0]
click at [695, 408] on button "2" at bounding box center [695, 415] width 18 height 14
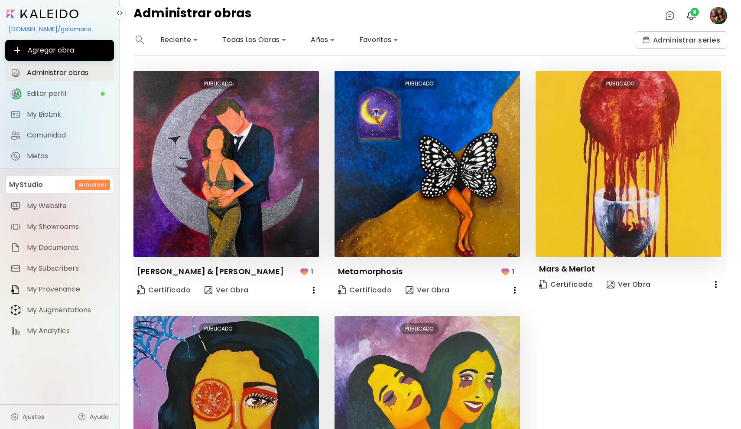
scroll to position [0, 0]
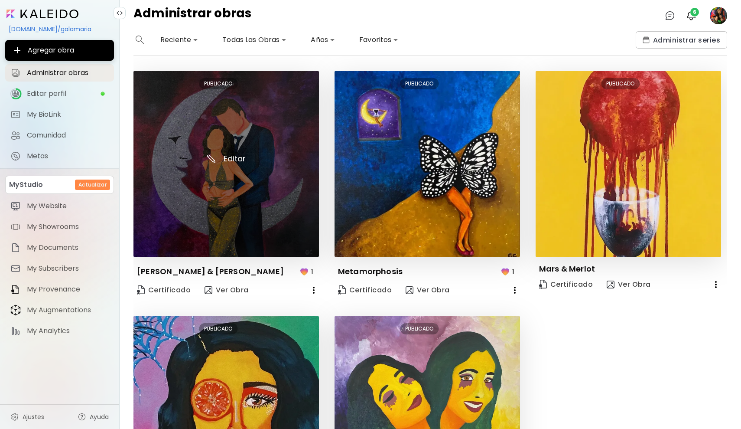
click at [232, 153] on img at bounding box center [225, 163] width 185 height 185
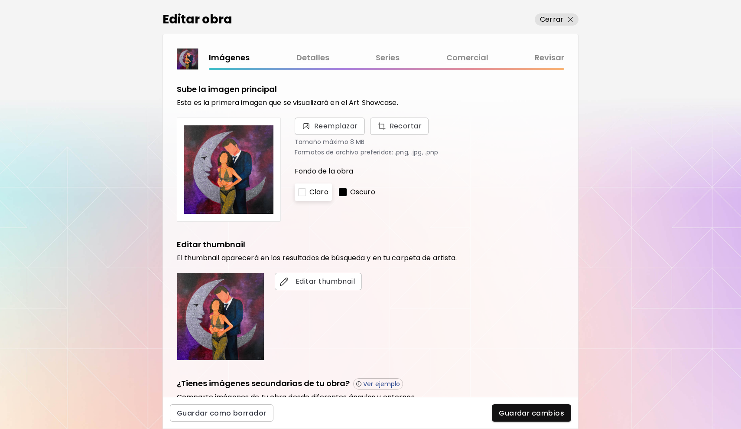
click at [471, 55] on link "Comercial" at bounding box center [467, 58] width 42 height 13
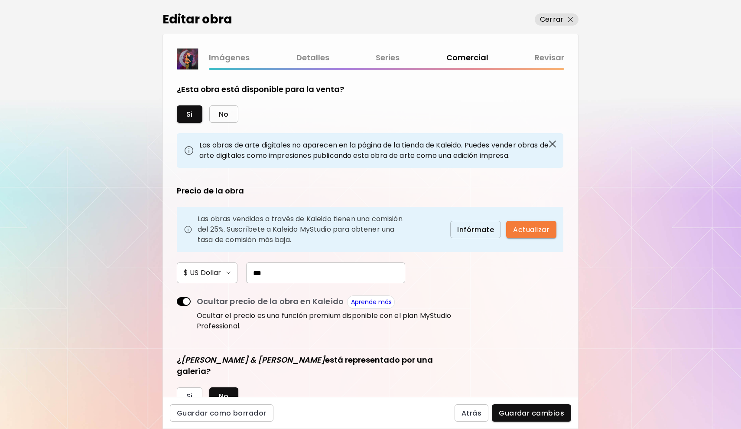
click at [215, 113] on button "No" at bounding box center [223, 113] width 29 height 17
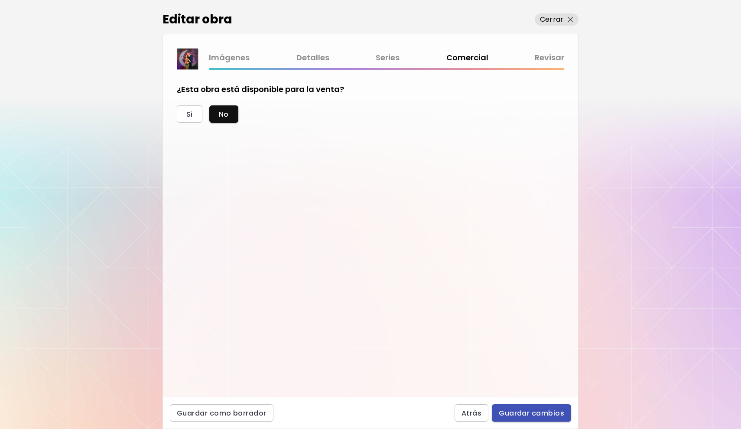
click at [549, 418] on button "Guardar cambios" at bounding box center [531, 412] width 79 height 17
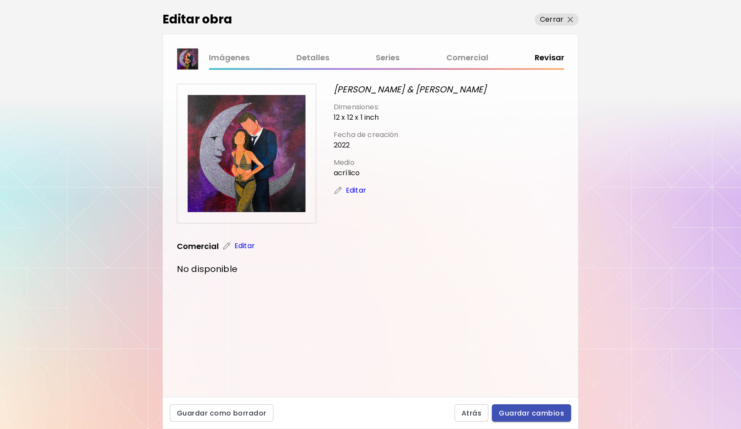
click at [540, 414] on span "Guardar cambios" at bounding box center [531, 412] width 65 height 9
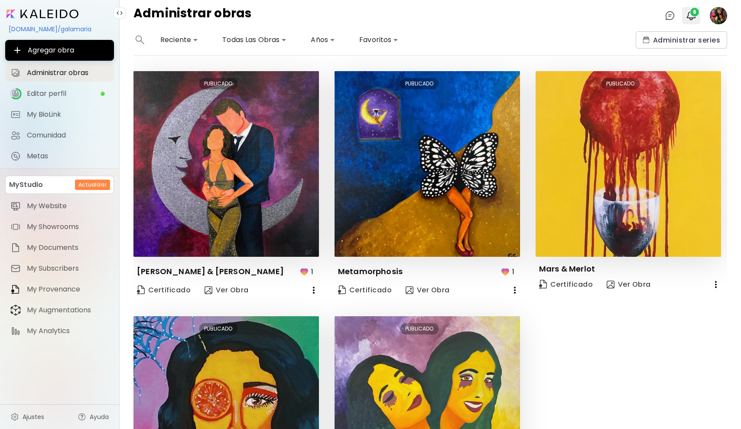
click at [695, 13] on span "6" at bounding box center [694, 12] width 9 height 9
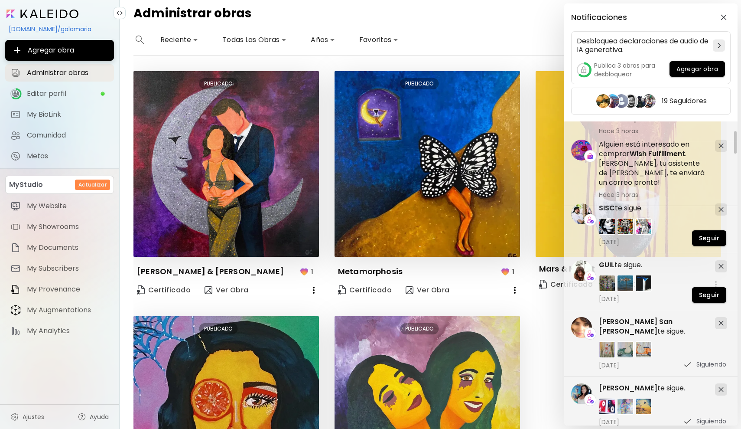
scroll to position [119, 0]
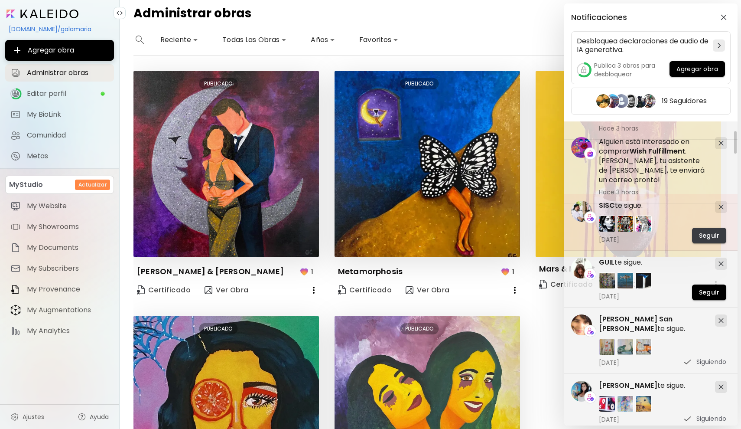
click at [702, 234] on span "Seguir" at bounding box center [709, 235] width 20 height 9
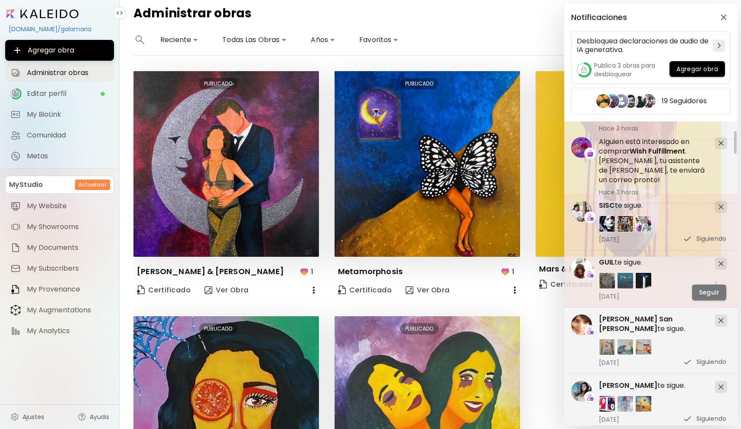
click at [710, 293] on span "Seguir" at bounding box center [709, 292] width 20 height 9
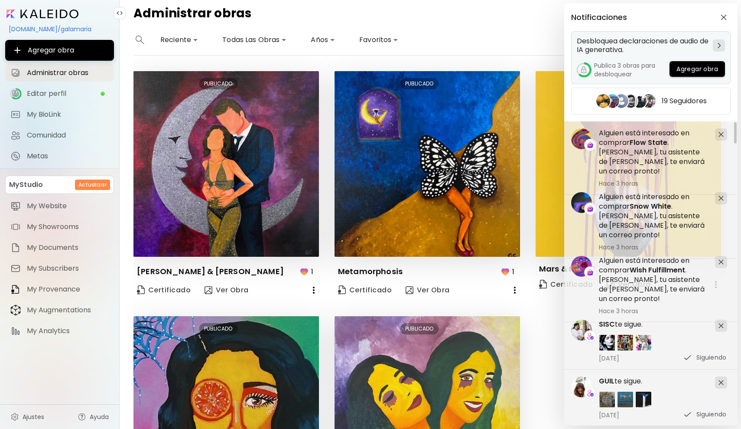
scroll to position [0, 0]
click at [709, 66] on span "Agregar obra" at bounding box center [697, 69] width 42 height 9
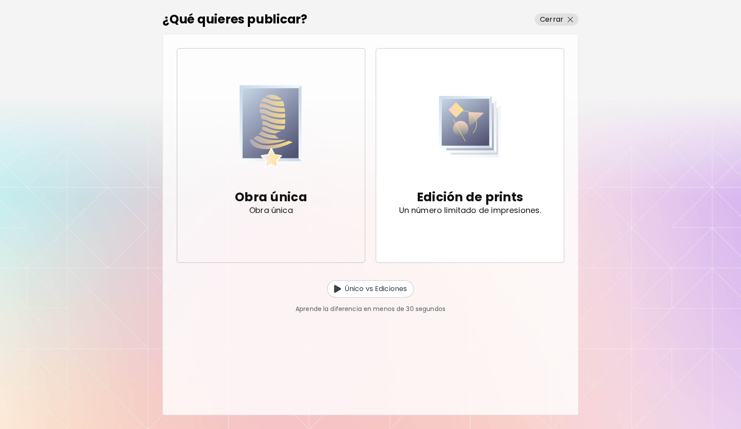
click at [293, 180] on div "Obra única Obra única" at bounding box center [271, 201] width 72 height 58
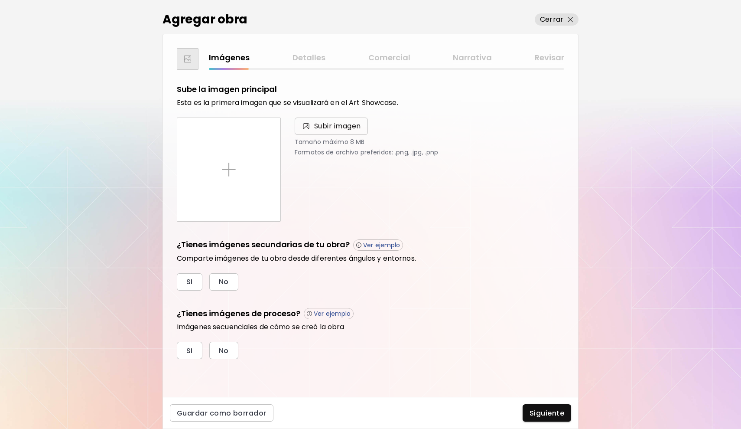
click at [316, 130] on span "Subir imagen" at bounding box center [337, 126] width 47 height 10
click at [0, 0] on input "Subir imagen" at bounding box center [0, 0] width 0 height 0
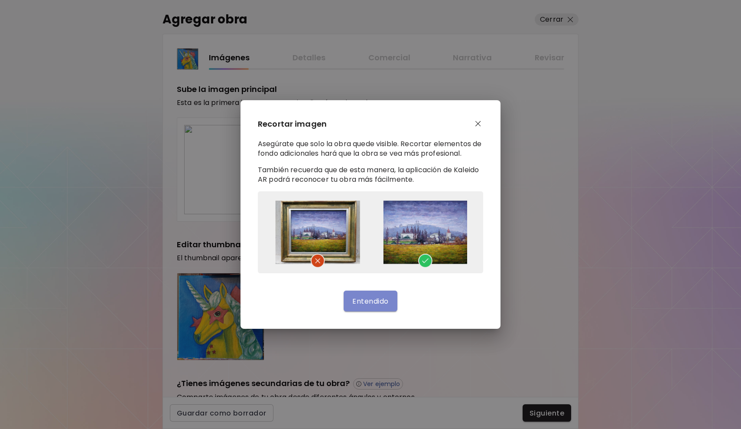
click at [370, 297] on span "Entendido" at bounding box center [370, 300] width 36 height 9
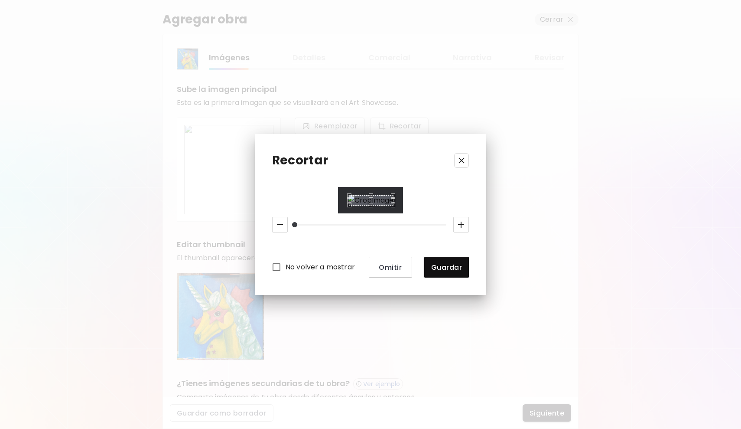
click at [347, 193] on div "Use the arrow keys to move the north west drag handle to change the crop select…" at bounding box center [347, 193] width 0 height 0
click at [369, 207] on div "Use the up and down arrow keys to move the south drag handle to change the crop…" at bounding box center [369, 207] width 0 height 0
click at [462, 272] on span "Guardar" at bounding box center [446, 267] width 31 height 9
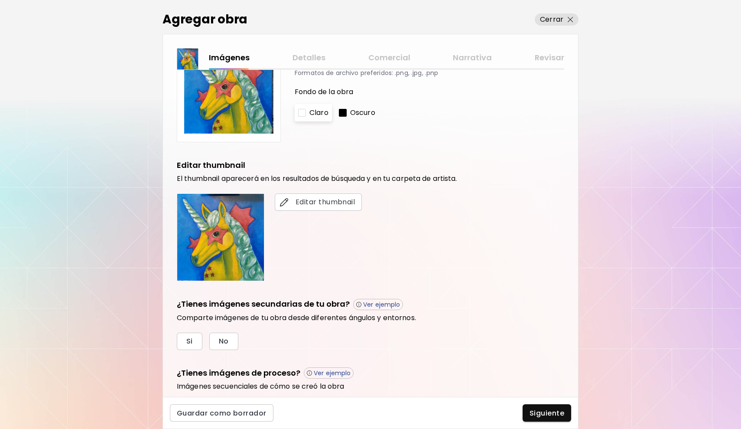
scroll to position [80, 0]
click at [188, 345] on span "Si" at bounding box center [189, 339] width 7 height 9
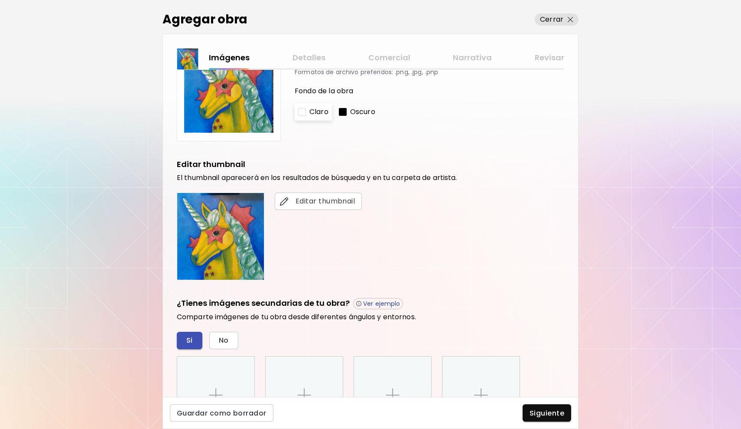
scroll to position [217, 0]
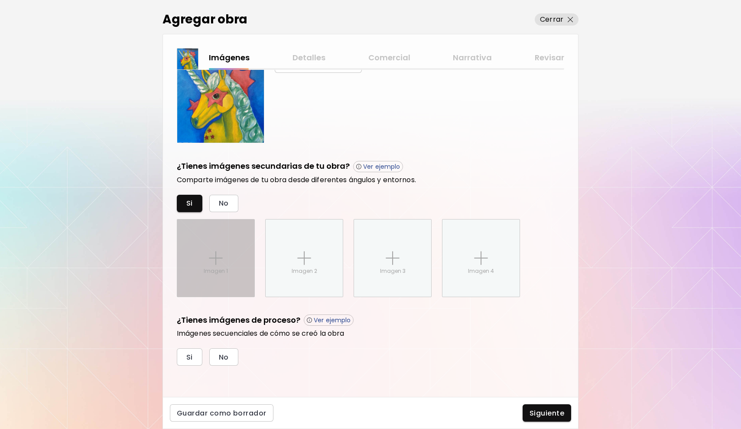
click at [209, 276] on div "Imagen 1" at bounding box center [215, 257] width 77 height 77
click at [0, 0] on input "Imagen 1" at bounding box center [0, 0] width 0 height 0
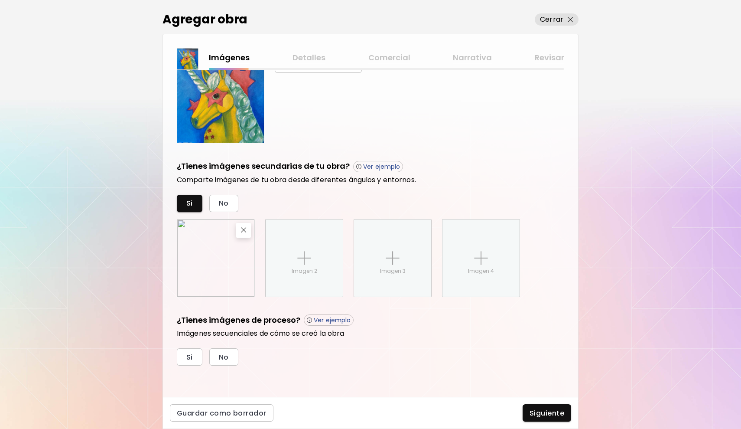
scroll to position [0, 0]
click at [197, 358] on button "Si" at bounding box center [190, 356] width 26 height 17
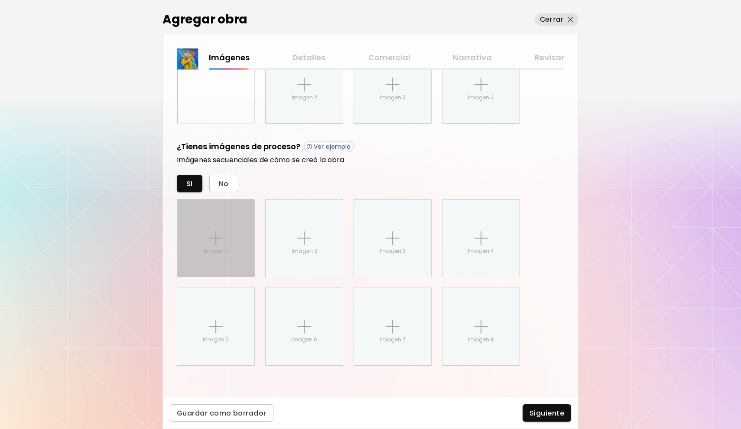
click at [215, 242] on img at bounding box center [216, 238] width 14 height 14
click at [0, 0] on input "Imagen 1" at bounding box center [0, 0] width 0 height 0
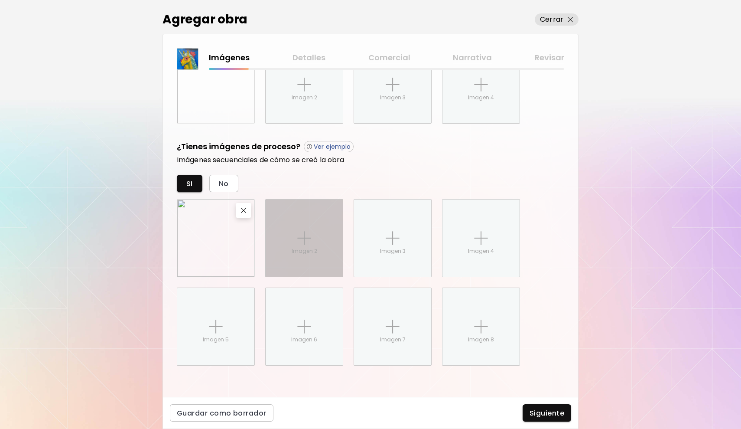
click at [305, 222] on div "Imagen 2" at bounding box center [304, 237] width 77 height 77
click at [0, 0] on input "Imagen 2" at bounding box center [0, 0] width 0 height 0
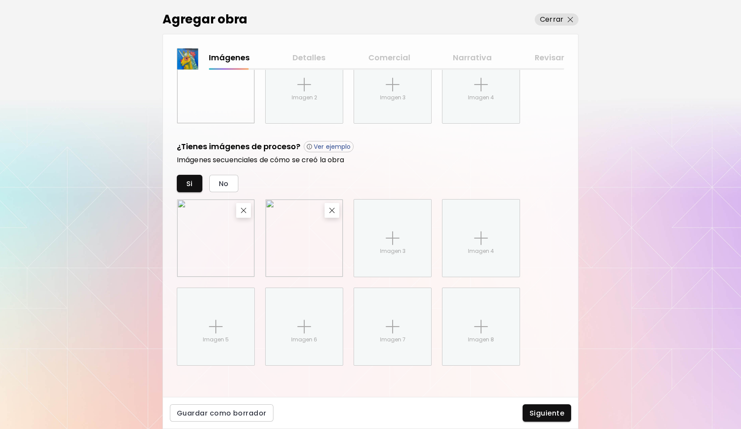
scroll to position [0, 0]
click at [541, 412] on span "Siguiente" at bounding box center [547, 412] width 35 height 9
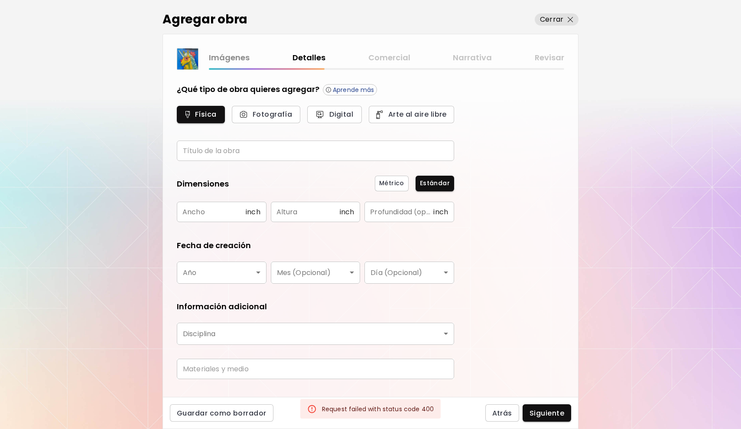
click at [239, 152] on input "text" at bounding box center [315, 150] width 277 height 20
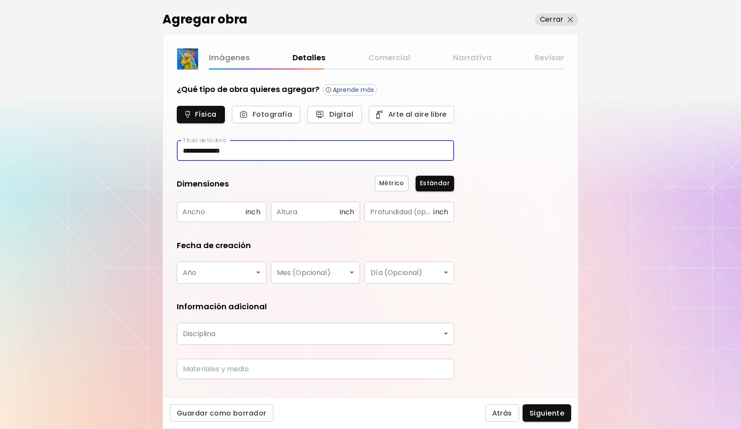
type input "**********"
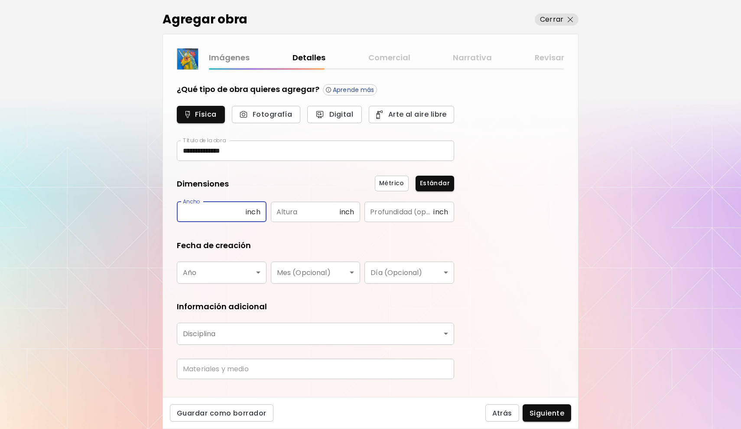
click at [235, 218] on input "text" at bounding box center [211, 212] width 69 height 20
type input "**"
click at [283, 214] on input "text" at bounding box center [305, 212] width 69 height 20
type input "**"
click at [385, 217] on input "text" at bounding box center [398, 212] width 69 height 20
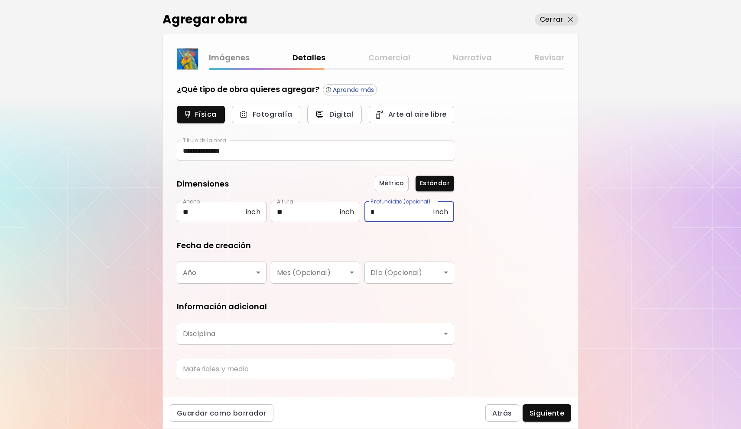
type input "*"
click at [246, 275] on body "**********" at bounding box center [370, 214] width 741 height 429
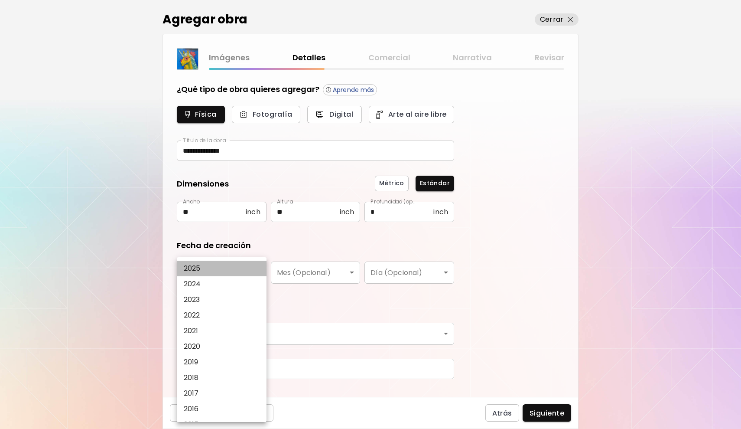
click at [198, 268] on p "2025" at bounding box center [192, 268] width 17 height 10
type input "****"
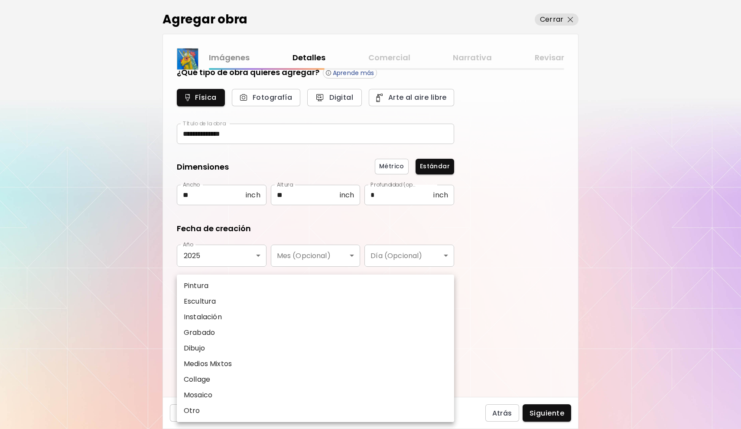
click at [244, 309] on body "**********" at bounding box center [370, 214] width 741 height 429
click at [221, 284] on li "Pintura" at bounding box center [315, 286] width 277 height 16
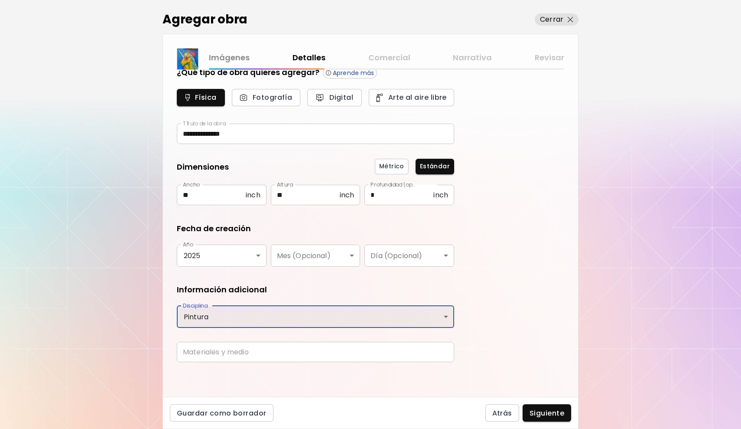
type input "********"
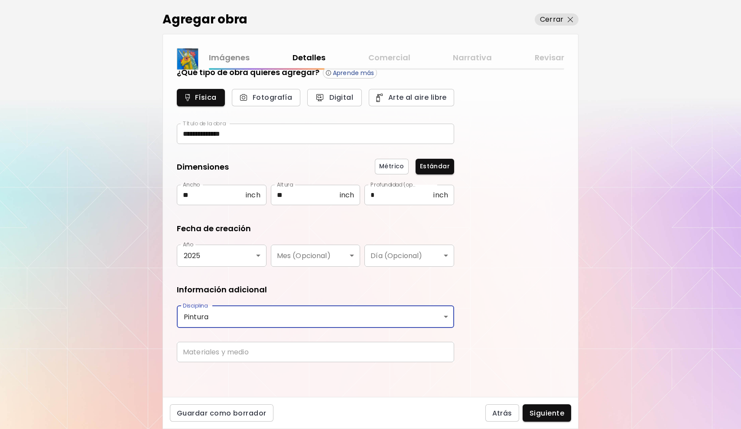
click at [216, 354] on input "text" at bounding box center [315, 351] width 277 height 20
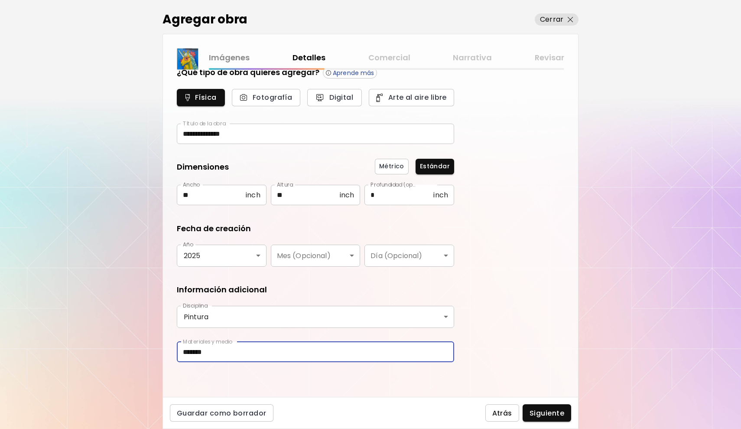
scroll to position [0, 0]
type input "**********"
click at [552, 416] on span "Siguiente" at bounding box center [547, 412] width 35 height 9
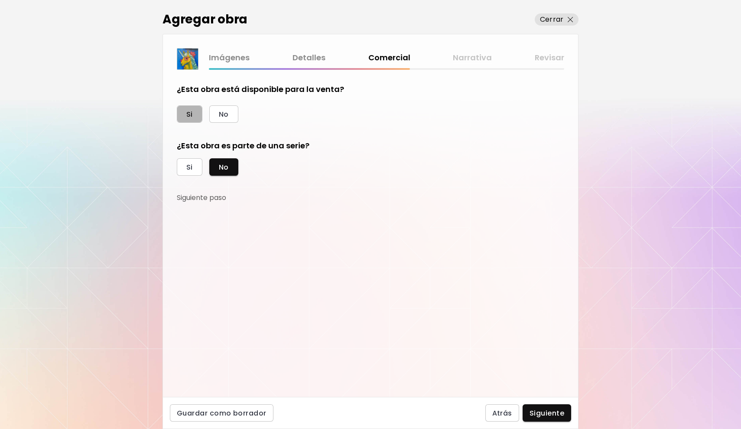
click at [185, 111] on button "Si" at bounding box center [190, 113] width 26 height 17
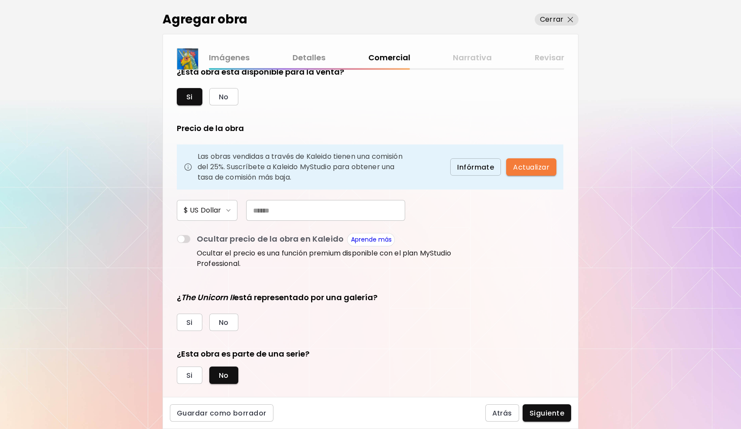
scroll to position [24, 0]
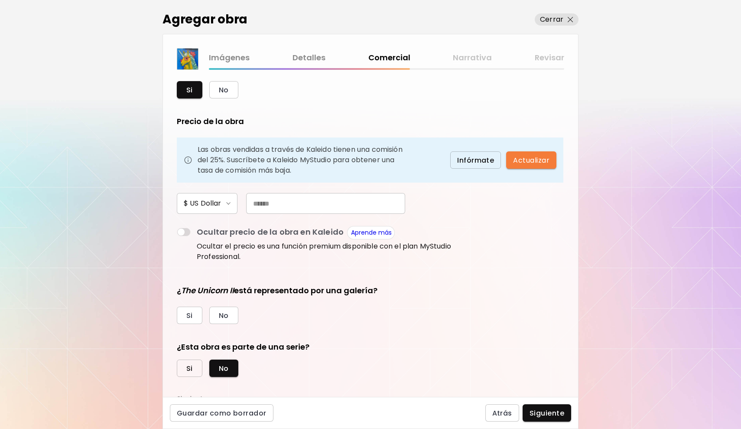
click at [192, 374] on button "Si" at bounding box center [190, 367] width 26 height 17
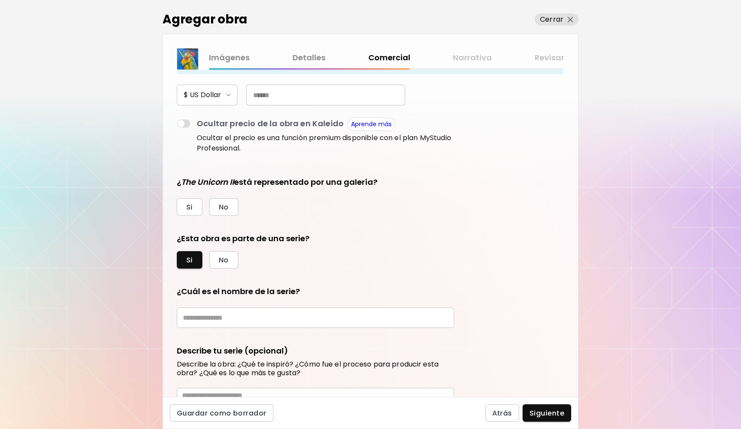
scroll to position [163, 0]
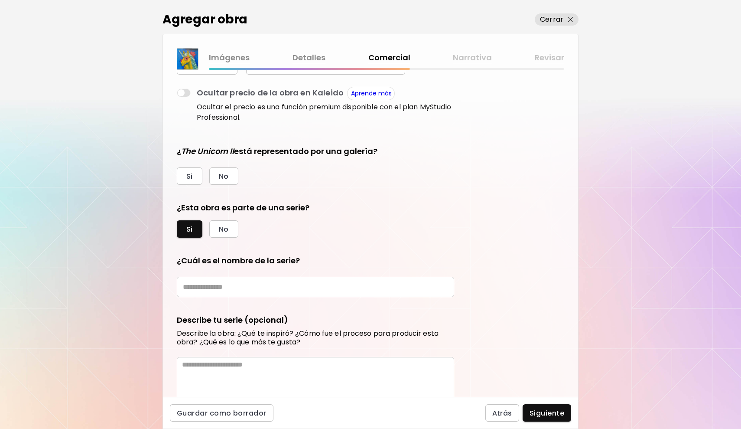
click at [250, 283] on input "text" at bounding box center [315, 286] width 277 height 20
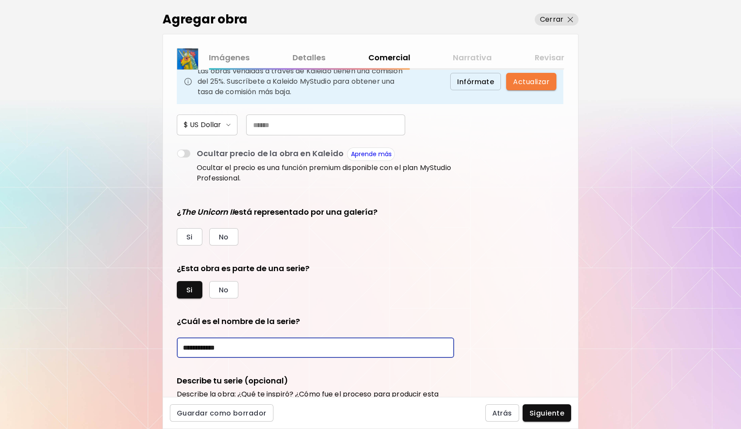
scroll to position [87, 0]
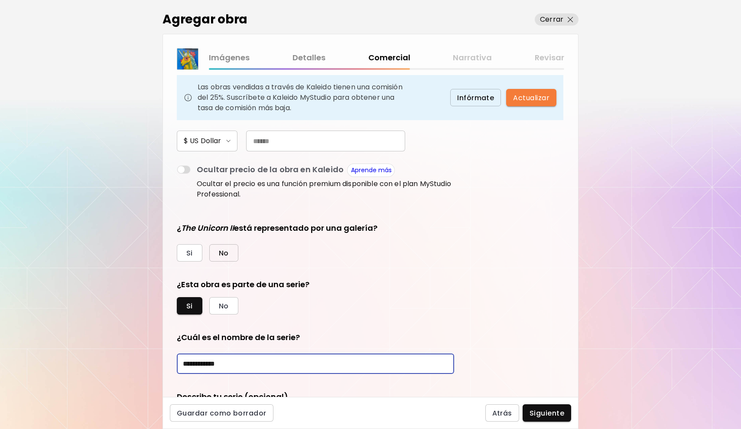
type input "**********"
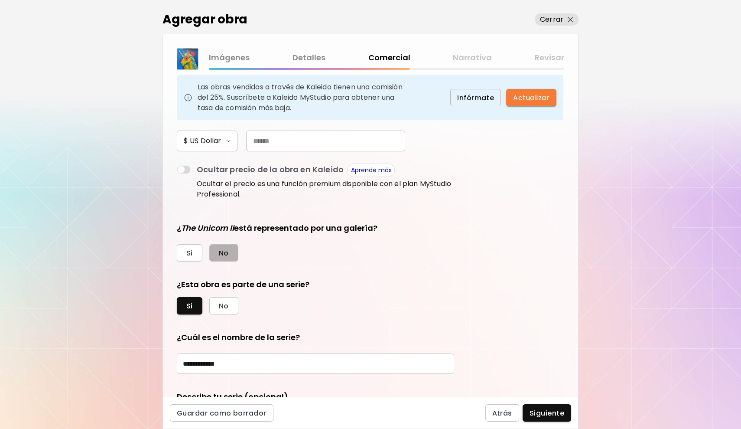
click at [217, 255] on button "No" at bounding box center [223, 252] width 29 height 17
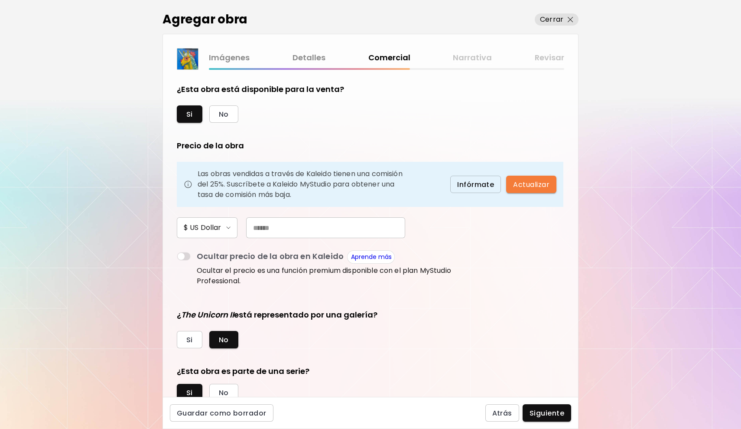
scroll to position [0, 0]
click at [246, 228] on input "text" at bounding box center [325, 227] width 159 height 21
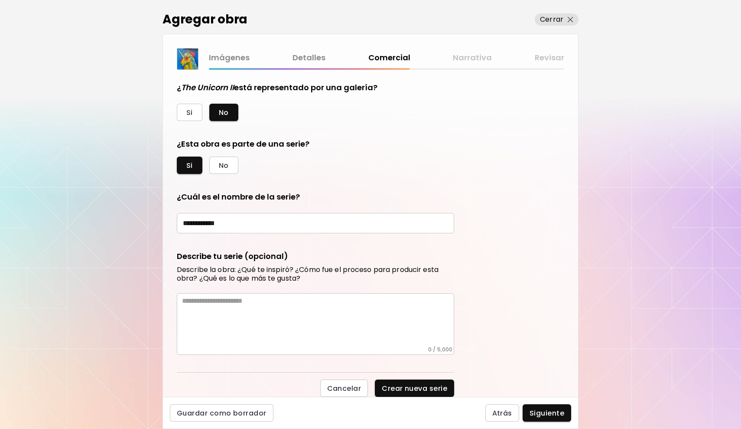
scroll to position [227, 0]
type input "***"
click at [329, 318] on textarea at bounding box center [318, 320] width 272 height 49
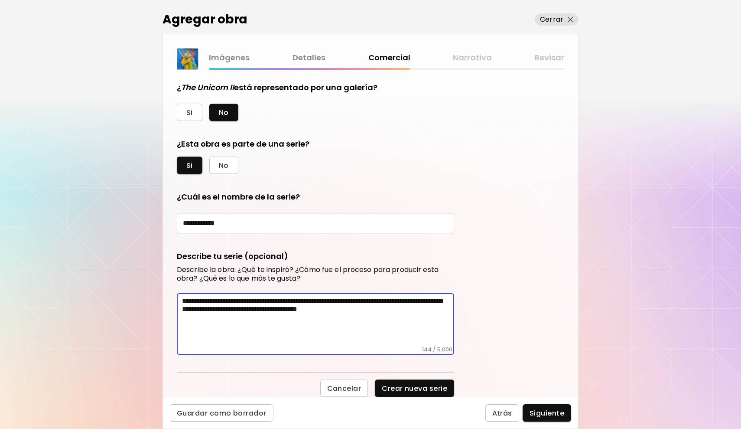
click at [185, 302] on textarea "**********" at bounding box center [318, 320] width 272 height 49
click at [182, 300] on div "**********" at bounding box center [315, 324] width 277 height 62
click at [182, 298] on textarea "**********" at bounding box center [318, 320] width 272 height 49
click at [324, 323] on textarea "**********" at bounding box center [318, 320] width 272 height 49
click at [209, 316] on textarea "**********" at bounding box center [318, 320] width 272 height 49
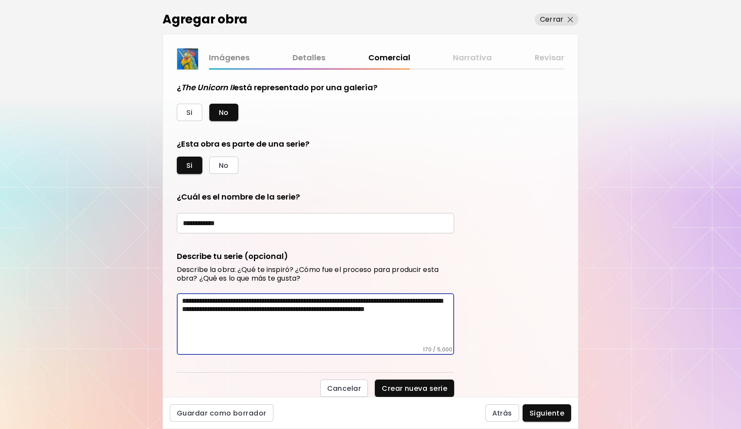
click at [252, 317] on textarea "**********" at bounding box center [318, 320] width 272 height 49
click at [278, 316] on textarea "**********" at bounding box center [318, 320] width 272 height 49
type textarea "**********"
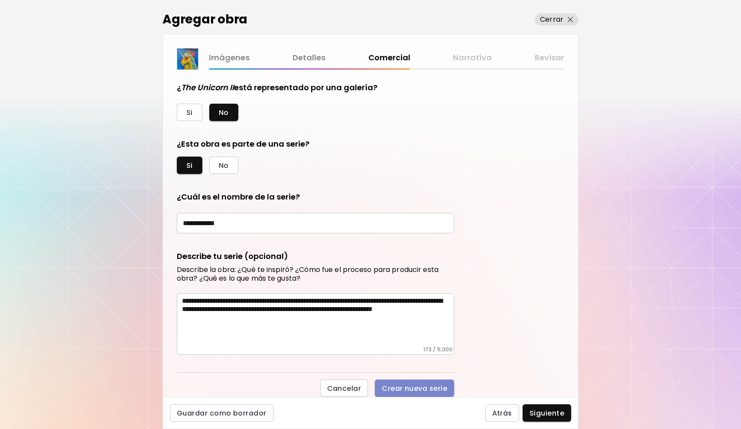
click at [416, 384] on span "Crear nueva serie" at bounding box center [414, 388] width 65 height 9
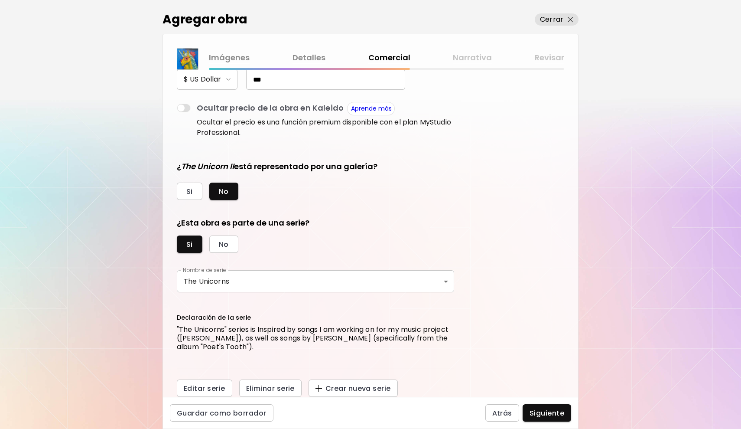
scroll to position [148, 0]
click at [551, 414] on span "Siguiente" at bounding box center [547, 412] width 35 height 9
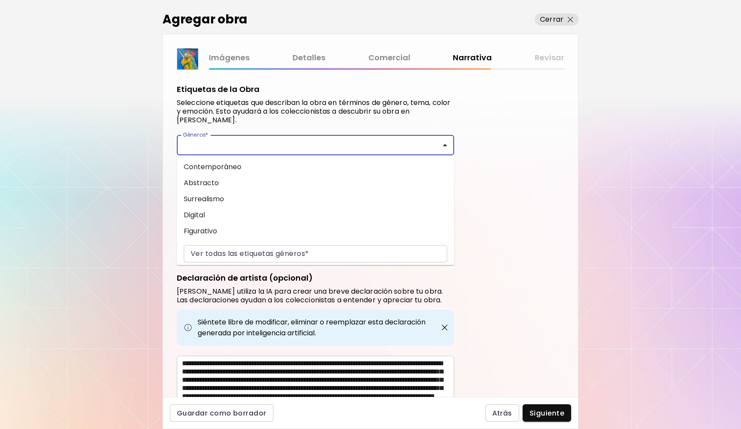
click at [303, 145] on input "Géneros*" at bounding box center [315, 145] width 263 height 10
click at [221, 198] on li "Surrealismo" at bounding box center [315, 199] width 277 height 16
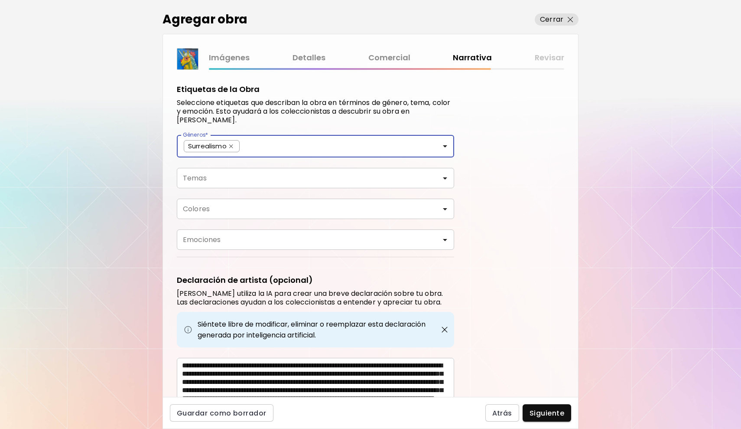
click at [218, 180] on input "Temas" at bounding box center [315, 178] width 263 height 10
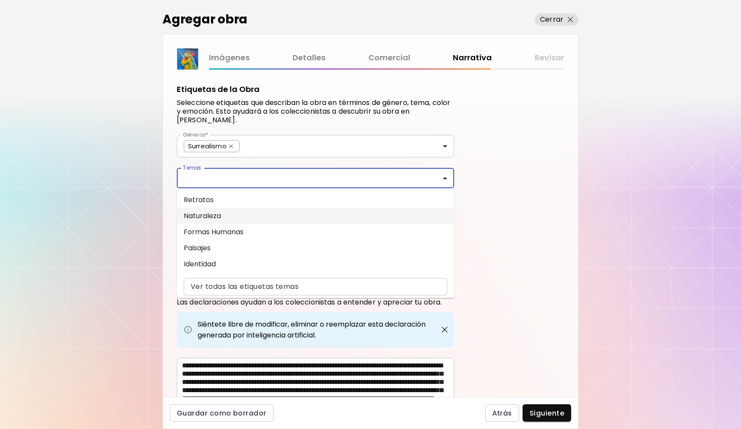
click at [211, 218] on li "Naturaleza" at bounding box center [315, 216] width 277 height 16
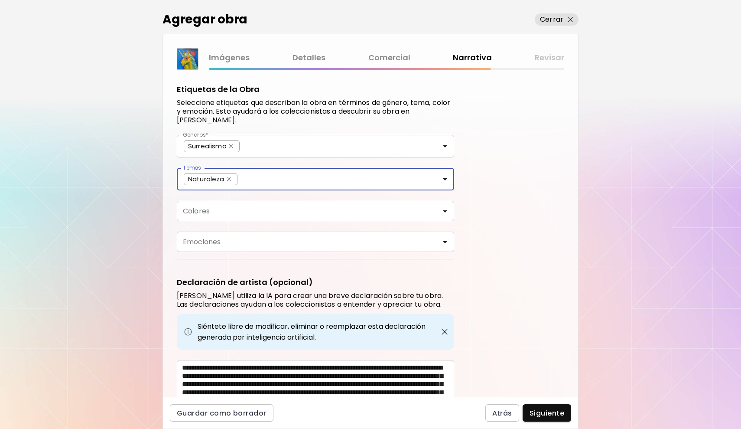
click at [208, 210] on input "Colores" at bounding box center [315, 211] width 263 height 10
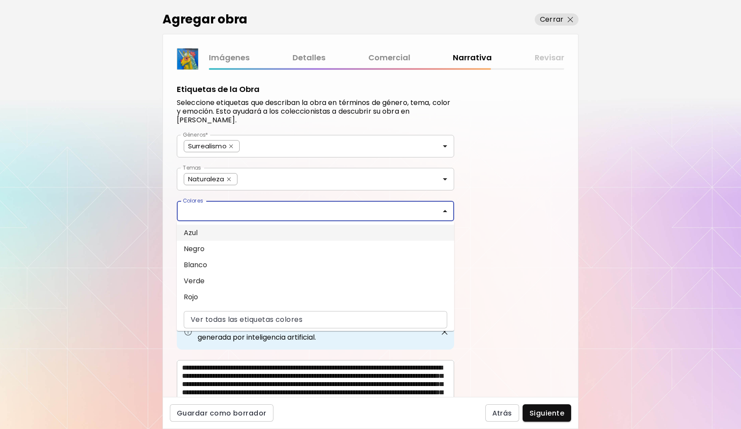
click at [204, 237] on li "Azul" at bounding box center [315, 232] width 277 height 16
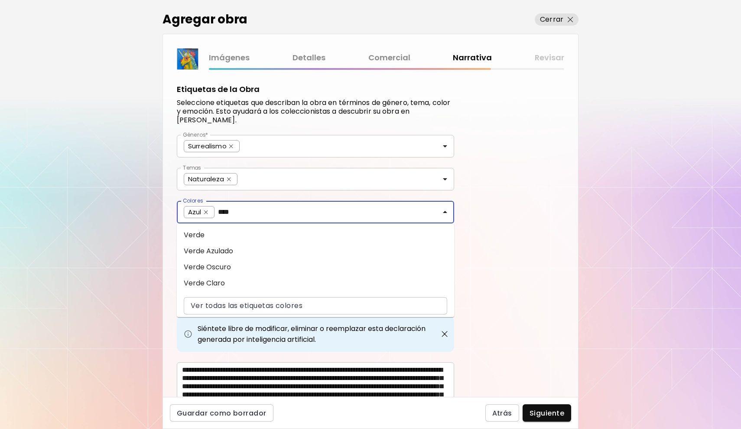
type input "*****"
click at [244, 232] on li "Verde" at bounding box center [315, 235] width 277 height 16
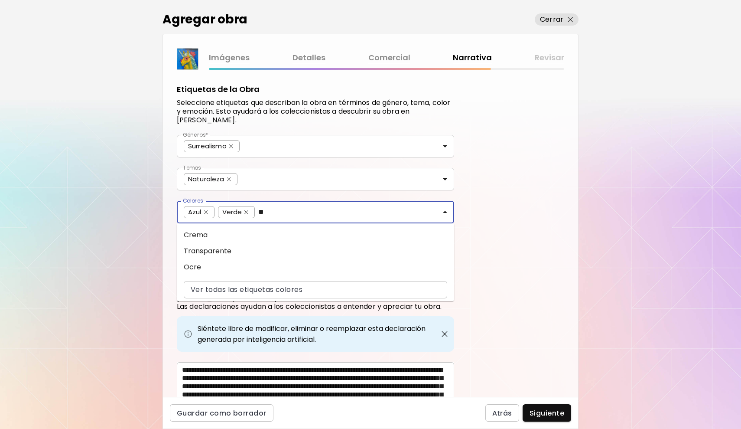
type input "*"
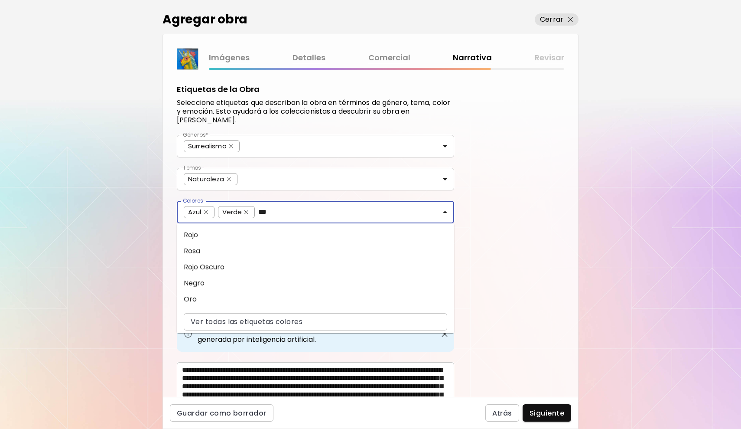
type input "****"
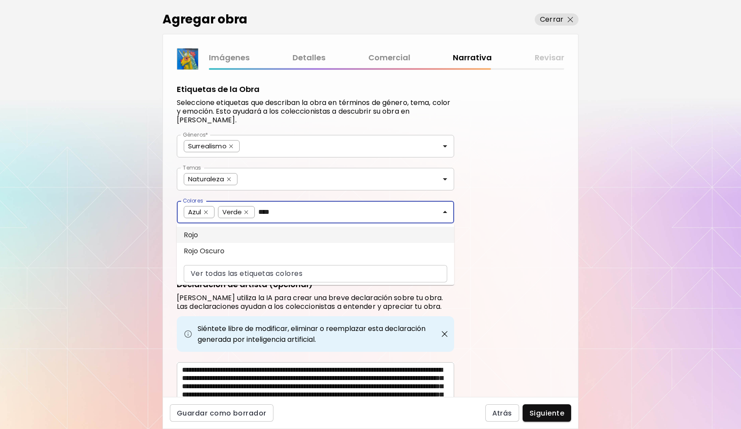
click at [248, 235] on li "Rojo" at bounding box center [315, 235] width 277 height 16
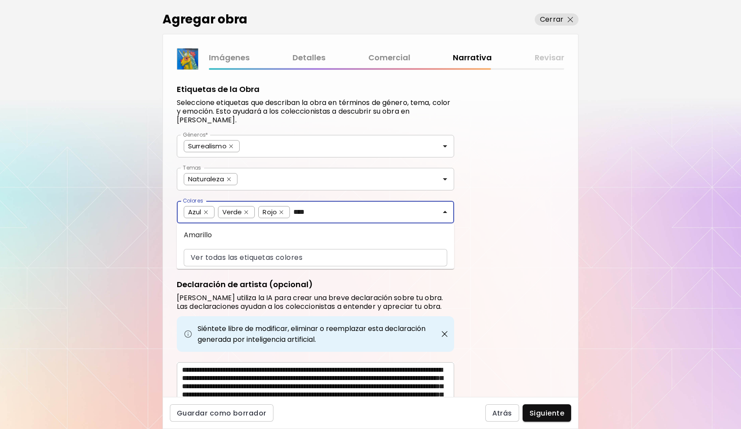
type input "*****"
click at [244, 233] on li "Amarillo" at bounding box center [315, 235] width 277 height 16
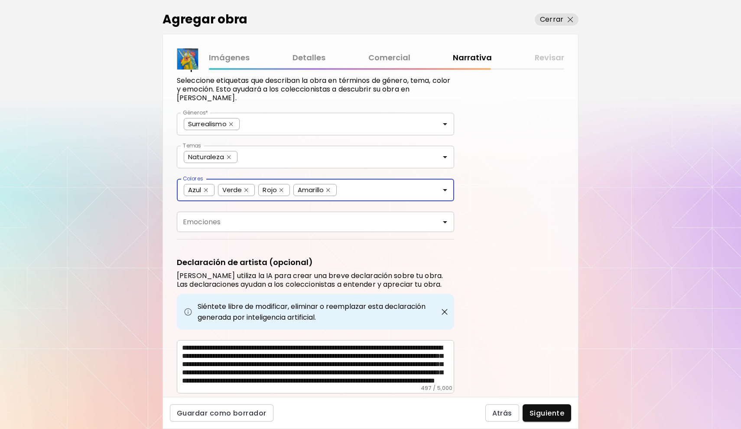
scroll to position [23, 0]
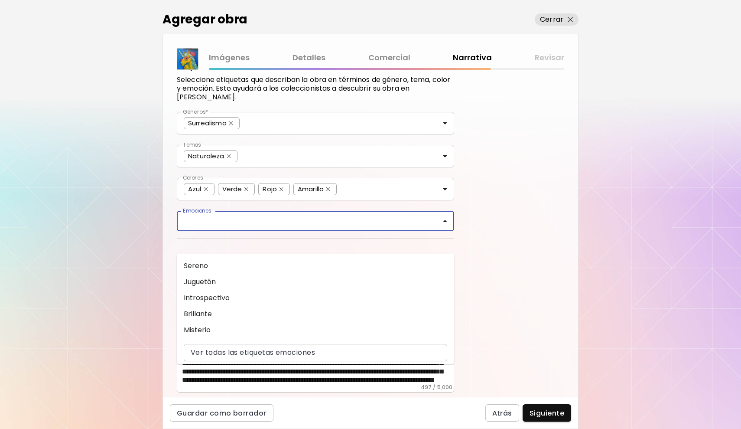
click at [342, 220] on input "Emociones" at bounding box center [315, 221] width 263 height 10
click at [286, 278] on li "Juguetón" at bounding box center [315, 281] width 277 height 16
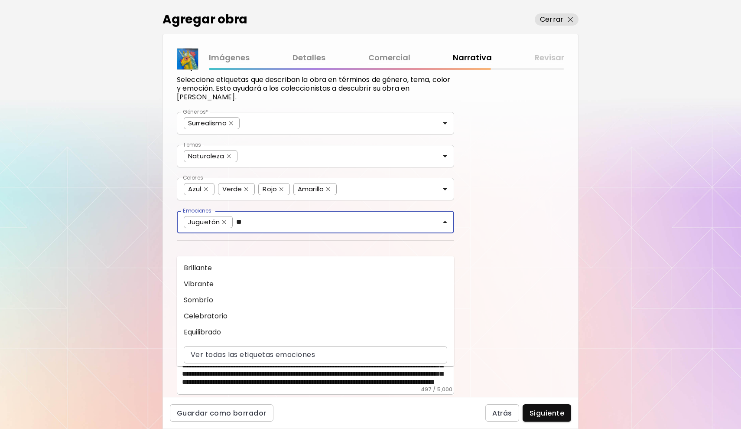
type input "***"
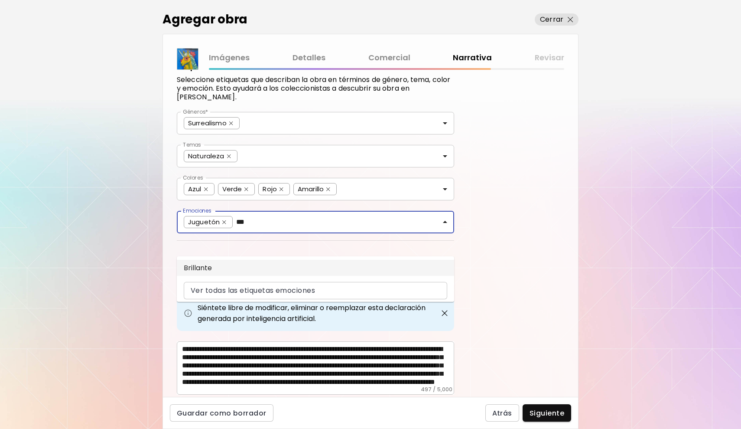
click at [255, 270] on li "Brillante" at bounding box center [315, 268] width 277 height 16
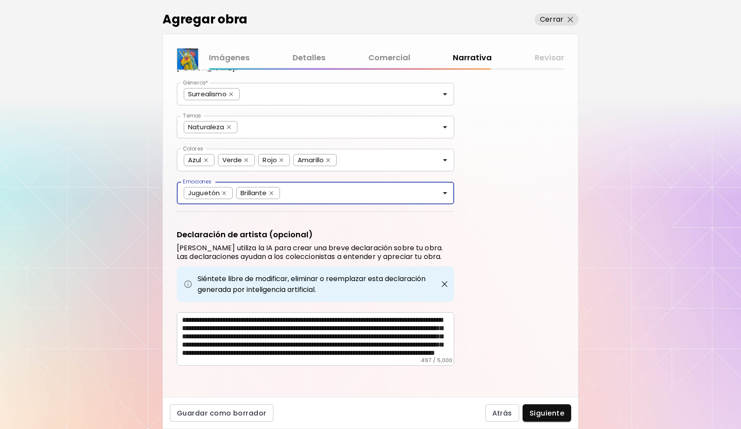
scroll to position [16, 0]
click at [539, 412] on span "Siguiente" at bounding box center [547, 412] width 35 height 9
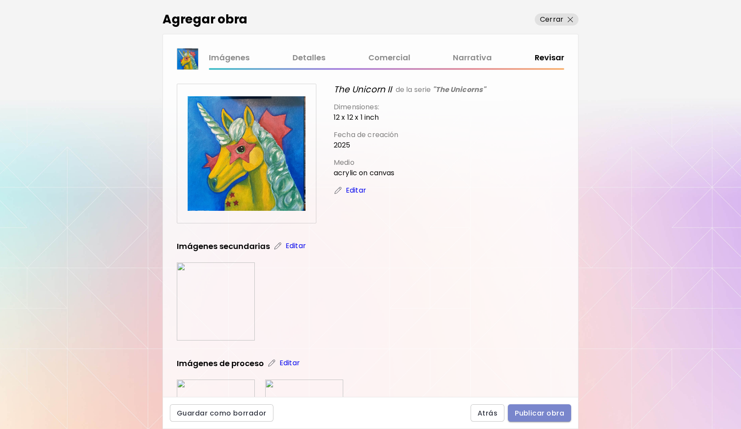
click at [535, 408] on span "Publicar obra" at bounding box center [539, 412] width 49 height 9
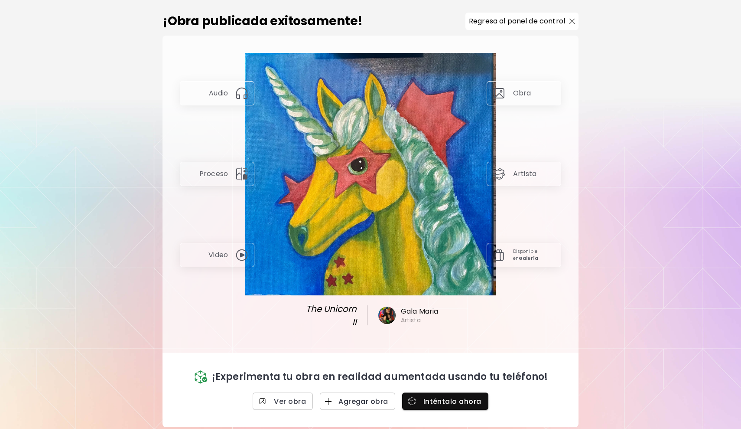
click at [219, 95] on p "Audio" at bounding box center [218, 93] width 19 height 10
click at [242, 91] on img at bounding box center [242, 93] width 14 height 14
click at [418, 398] on span "button" at bounding box center [413, 401] width 13 height 9
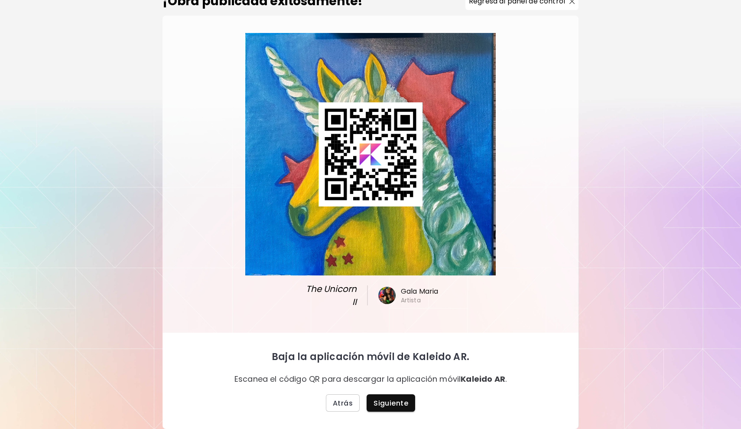
scroll to position [18, 0]
click at [343, 407] on span "Atrás" at bounding box center [343, 402] width 20 height 9
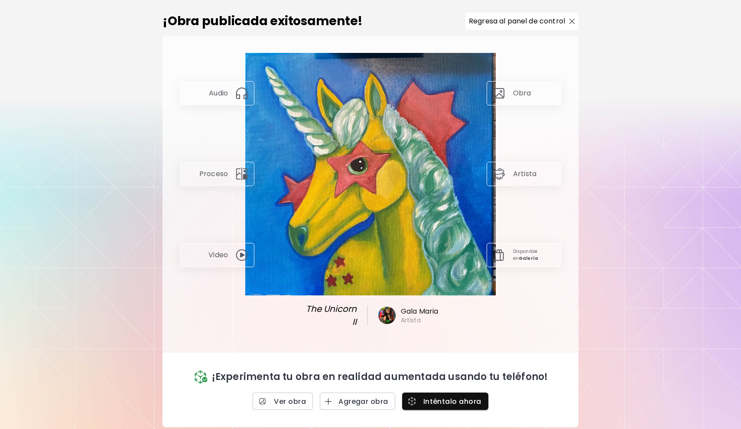
scroll to position [0, 0]
click at [536, 22] on p "Regresa al panel de control" at bounding box center [517, 21] width 96 height 10
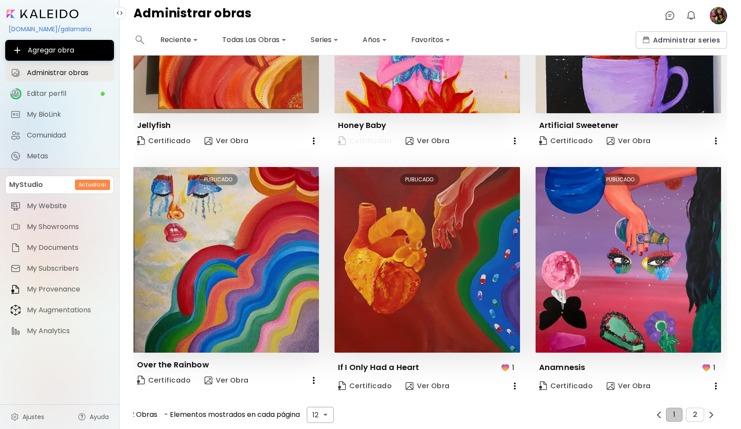
scroll to position [633, 0]
click at [693, 413] on span "2" at bounding box center [695, 415] width 4 height 8
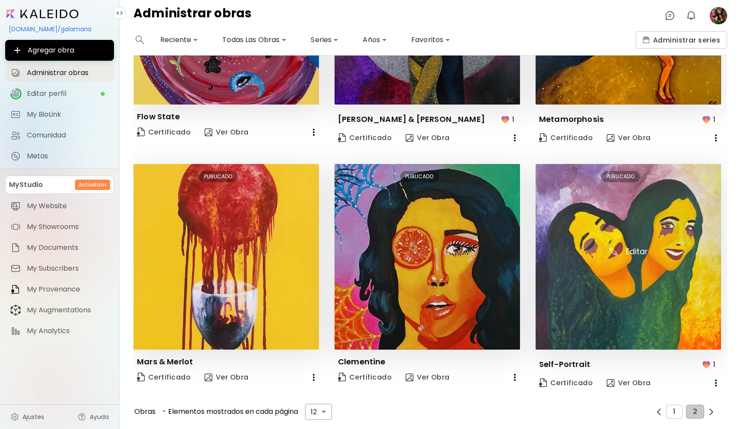
scroll to position [151, 0]
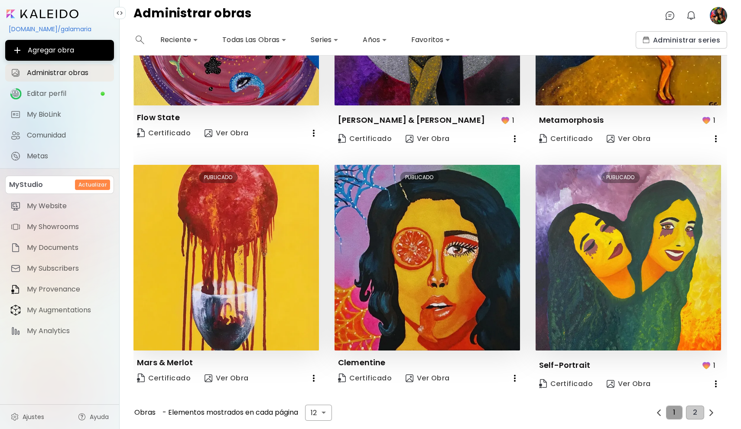
click at [674, 408] on button "1" at bounding box center [674, 412] width 16 height 14
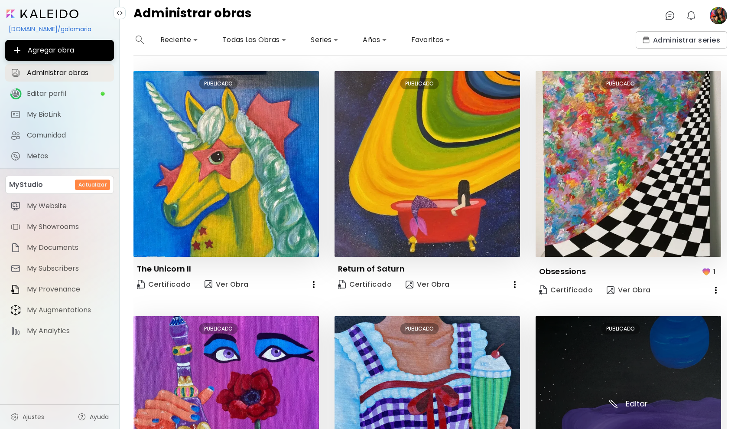
scroll to position [0, 0]
